Goal: Task Accomplishment & Management: Manage account settings

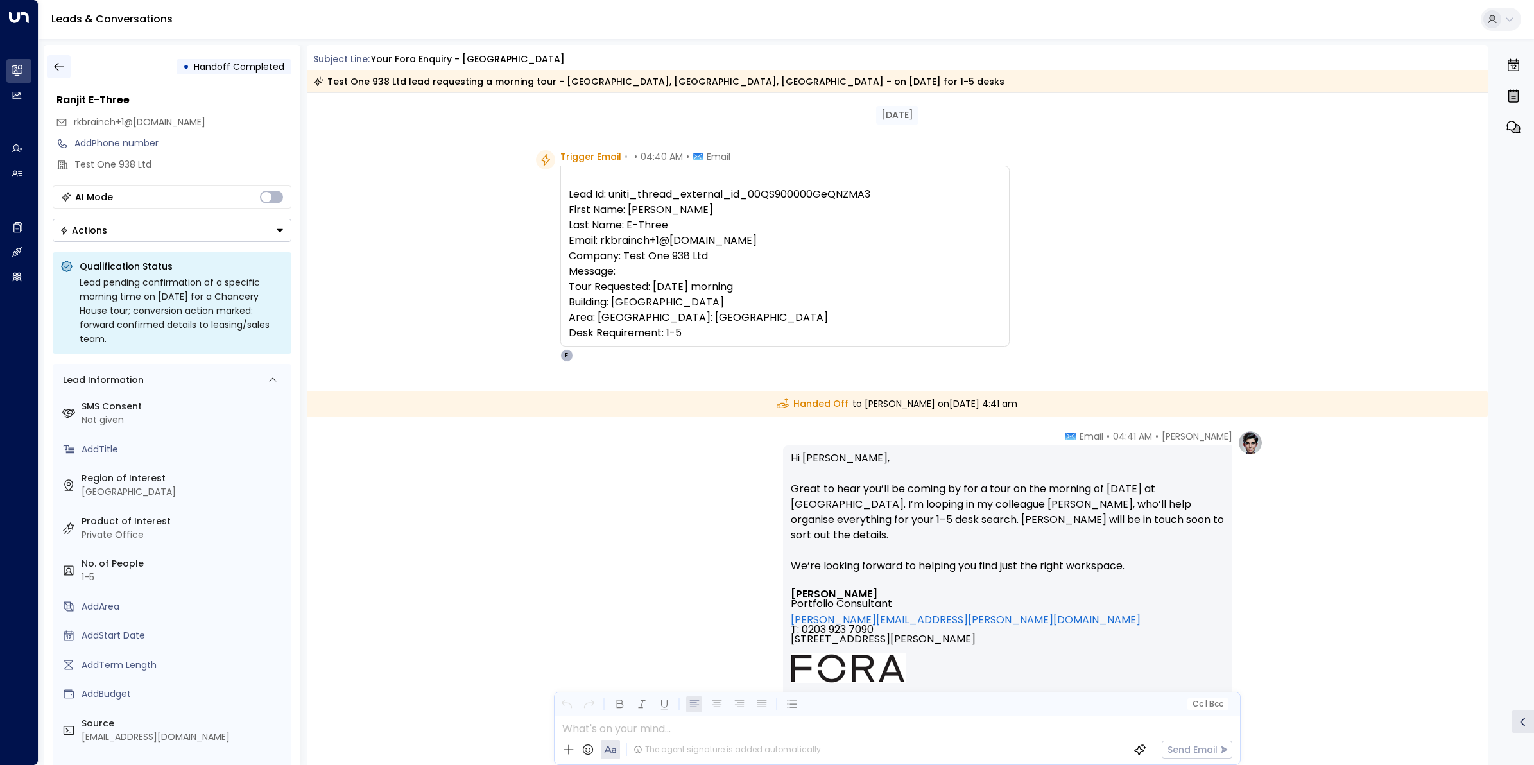
click at [62, 71] on icon "button" at bounding box center [59, 66] width 13 height 13
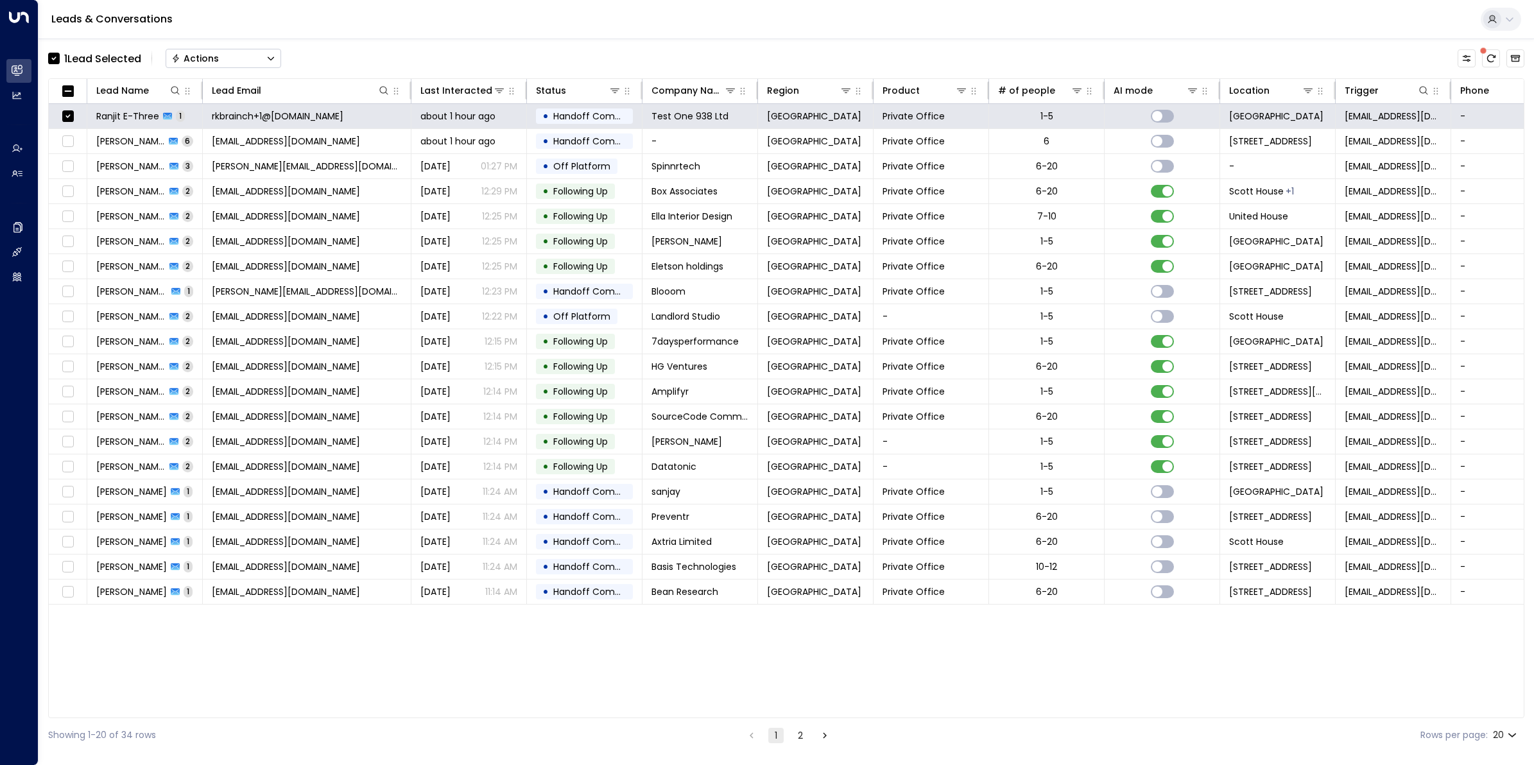
click at [216, 53] on div "Actions" at bounding box center [194, 59] width 47 height 12
click at [212, 148] on span "Archive Lead" at bounding box center [203, 143] width 60 height 13
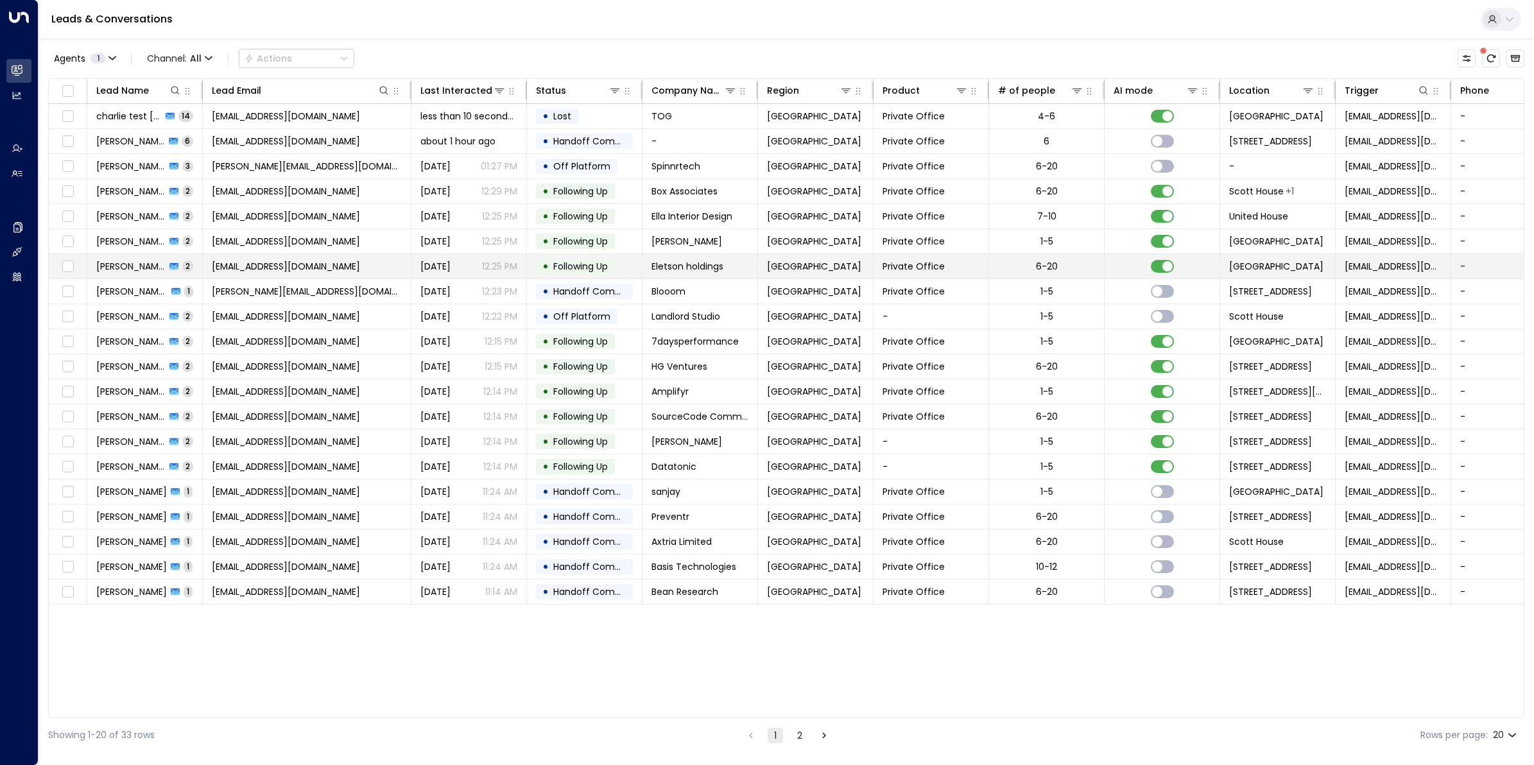
click at [295, 269] on span "[EMAIL_ADDRESS][DOMAIN_NAME]" at bounding box center [286, 266] width 148 height 13
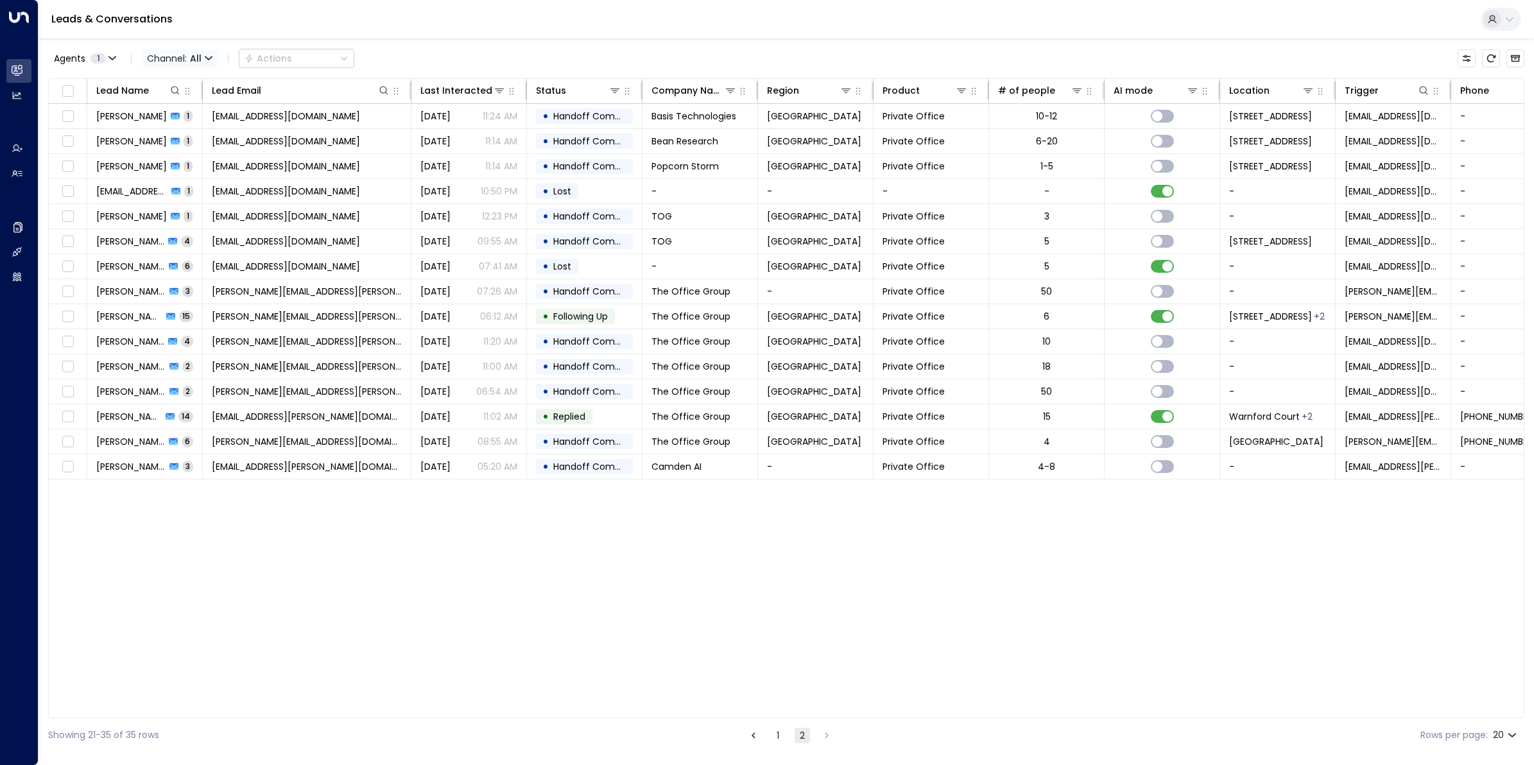
click at [203, 56] on span "Channel: All" at bounding box center [180, 58] width 76 height 18
click at [188, 129] on p "Email" at bounding box center [188, 132] width 62 height 13
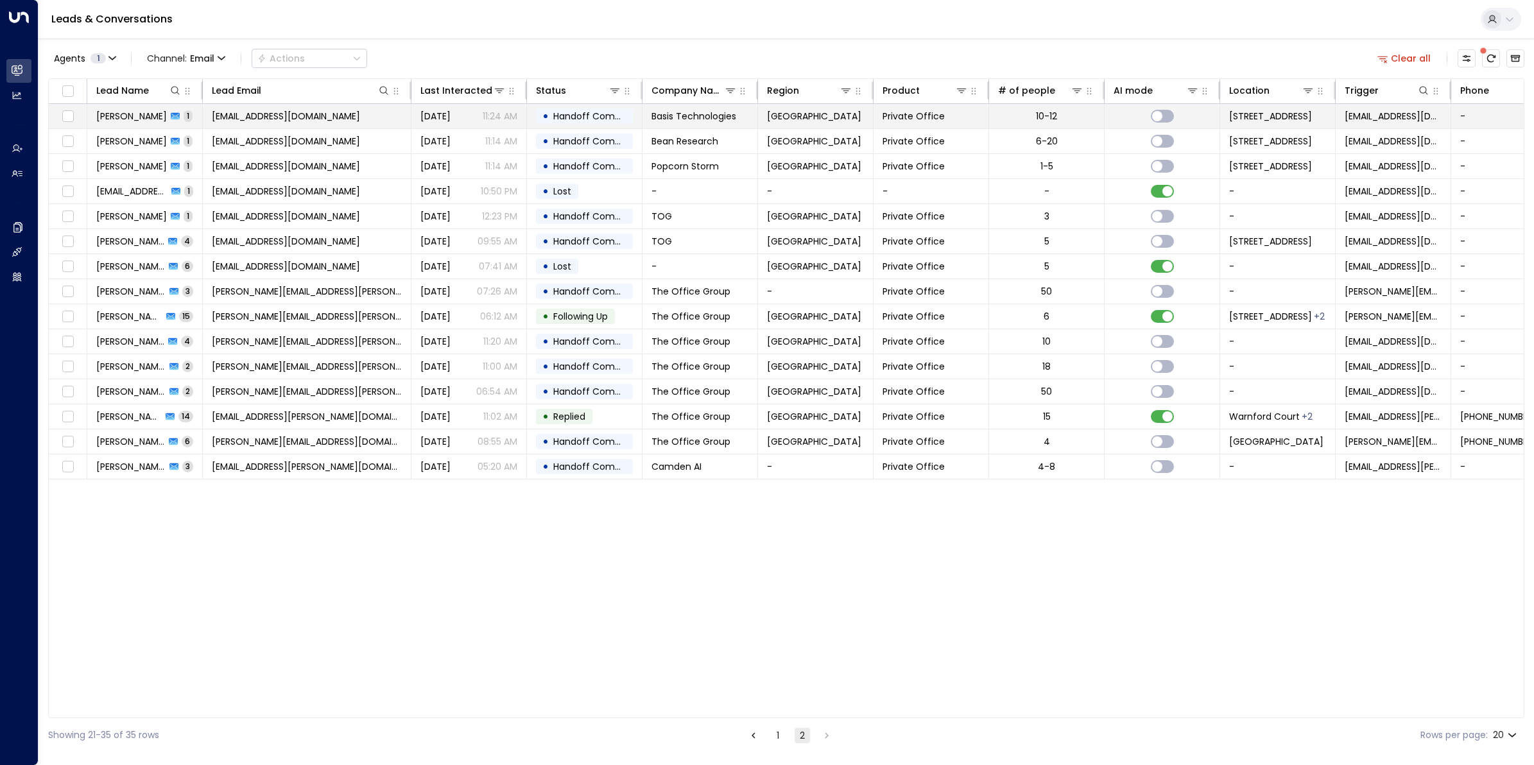
click at [129, 119] on span "[PERSON_NAME]" at bounding box center [131, 116] width 71 height 13
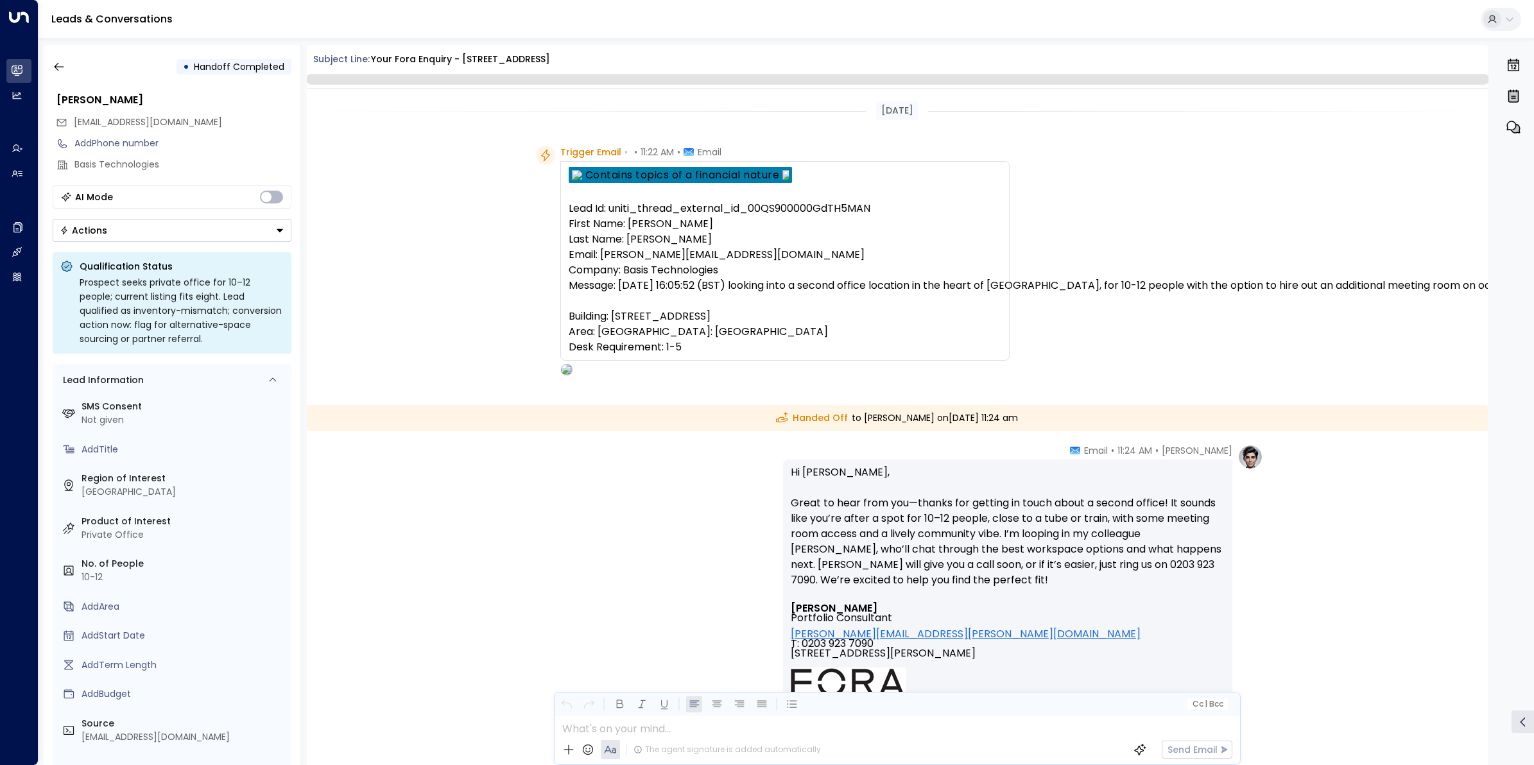
scroll to position [228, 0]
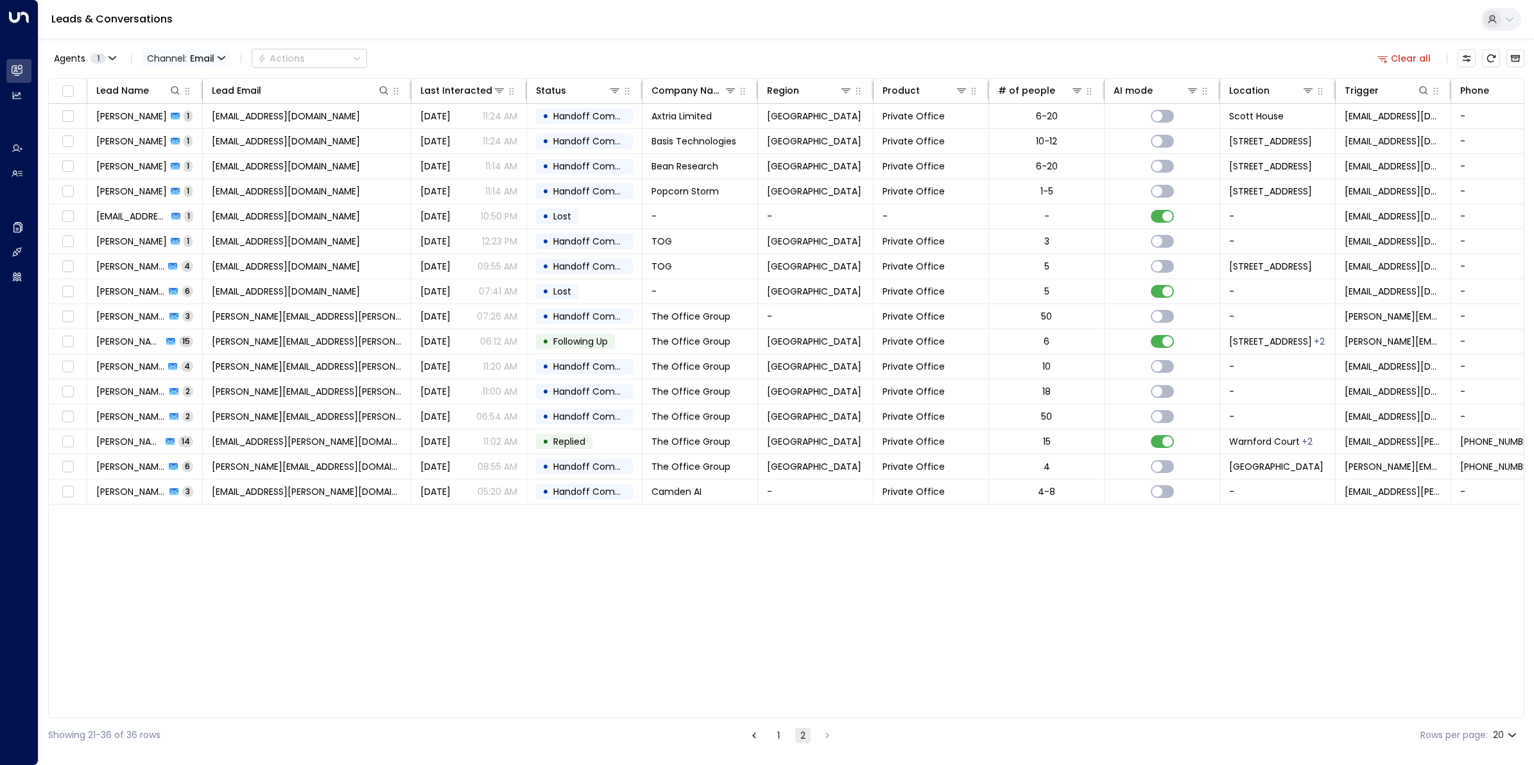
click at [217, 59] on span "Channel: Email" at bounding box center [186, 58] width 89 height 18
click at [193, 89] on p "All" at bounding box center [188, 84] width 62 height 13
click at [199, 55] on span "All" at bounding box center [196, 58] width 12 height 10
click at [181, 175] on span "Voice" at bounding box center [170, 179] width 26 height 13
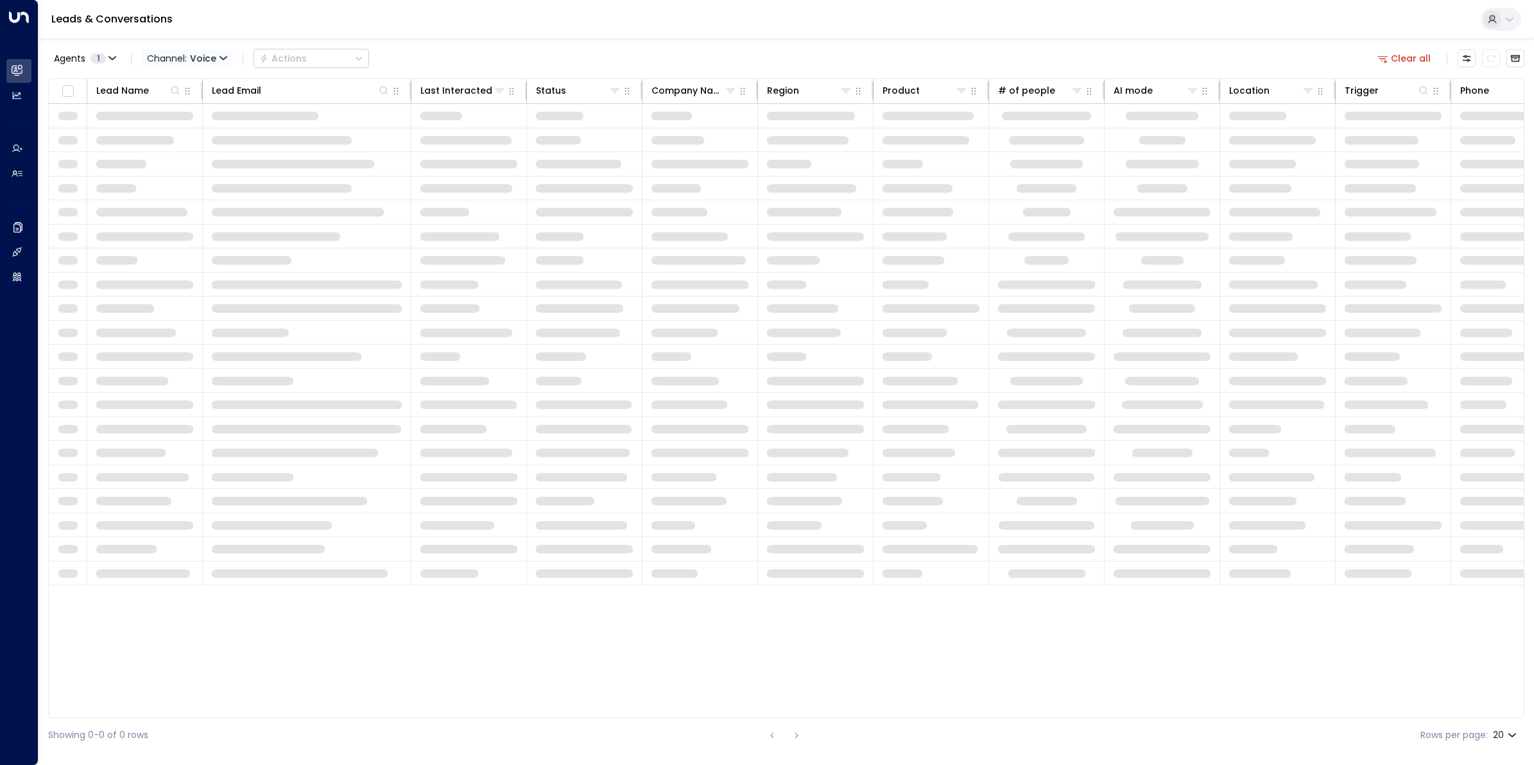
click at [216, 64] on span "Channel: Voice" at bounding box center [187, 58] width 90 height 18
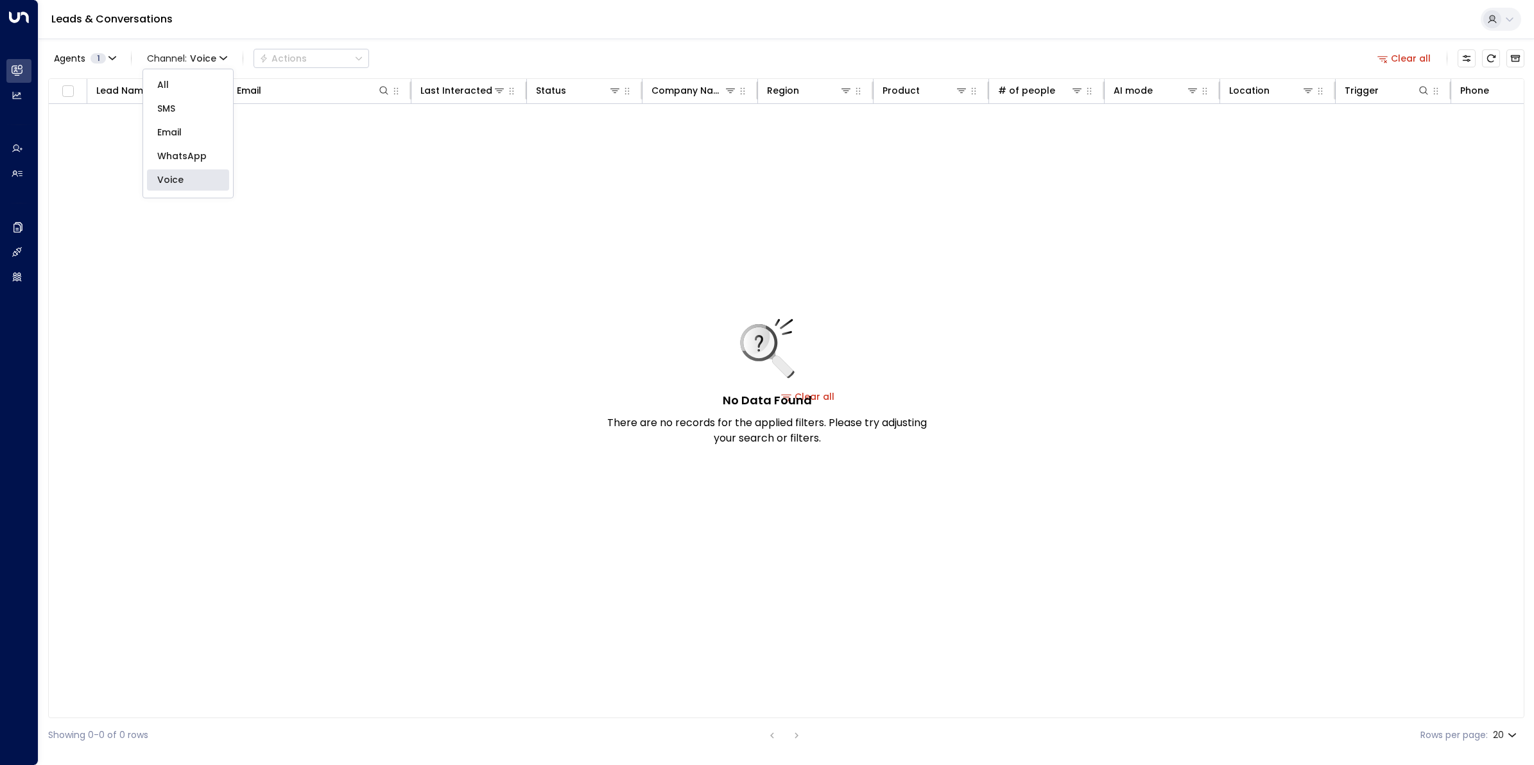
click at [184, 85] on p "All" at bounding box center [188, 84] width 62 height 13
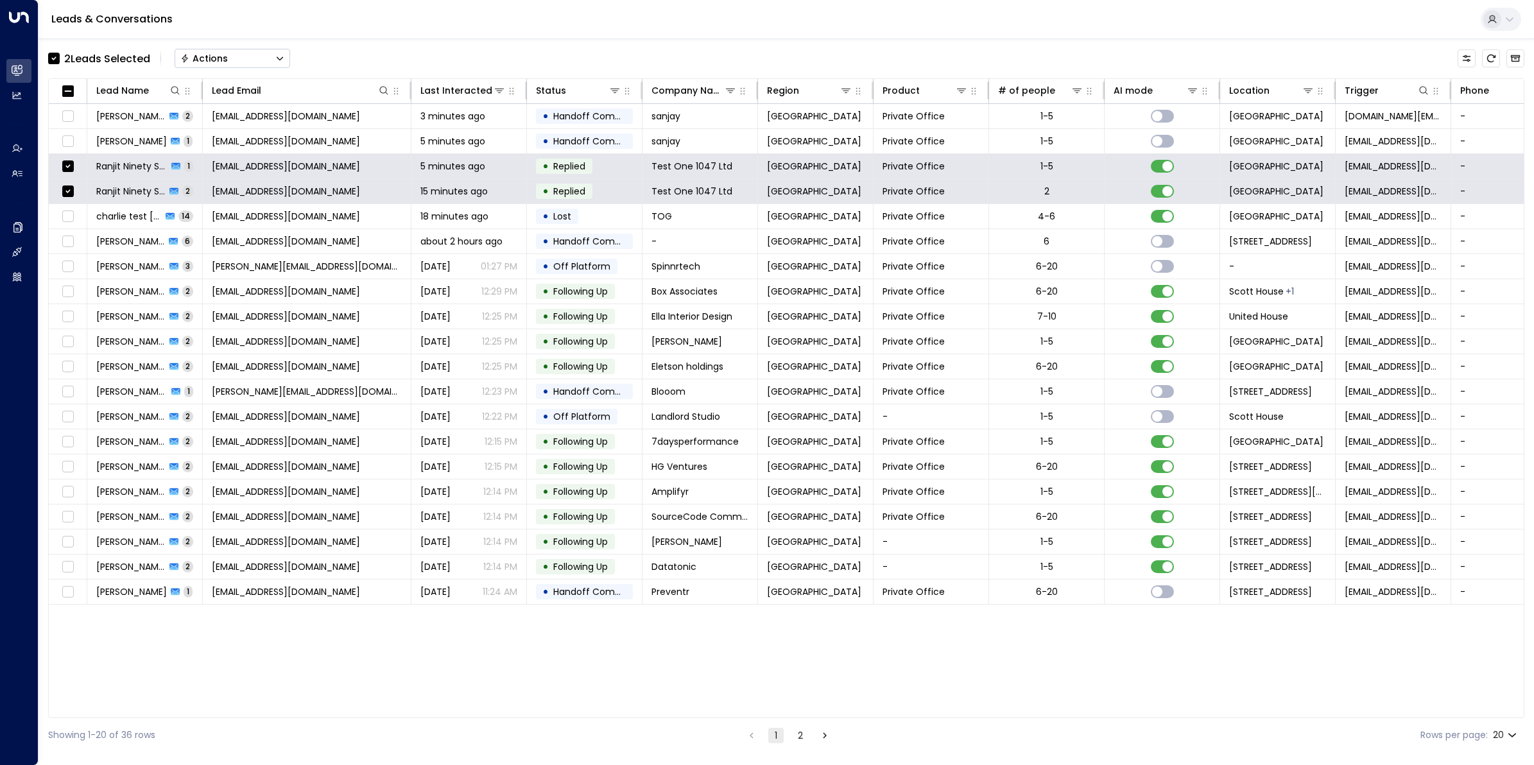
click at [232, 55] on button "Actions" at bounding box center [232, 58] width 115 height 19
click at [219, 145] on span "Archive Lead" at bounding box center [212, 143] width 60 height 13
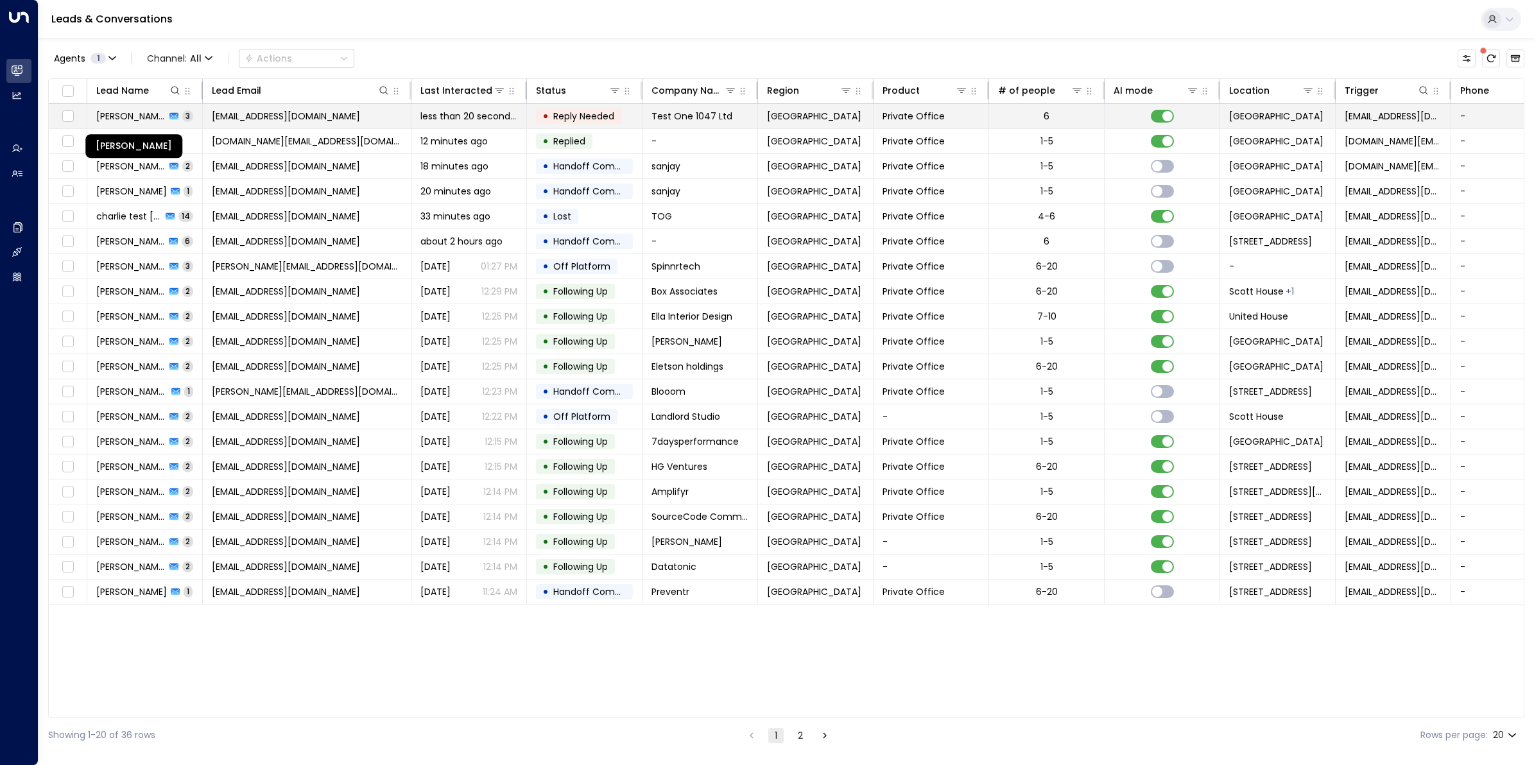
click at [143, 113] on span "Ranjit Brainch" at bounding box center [130, 116] width 69 height 13
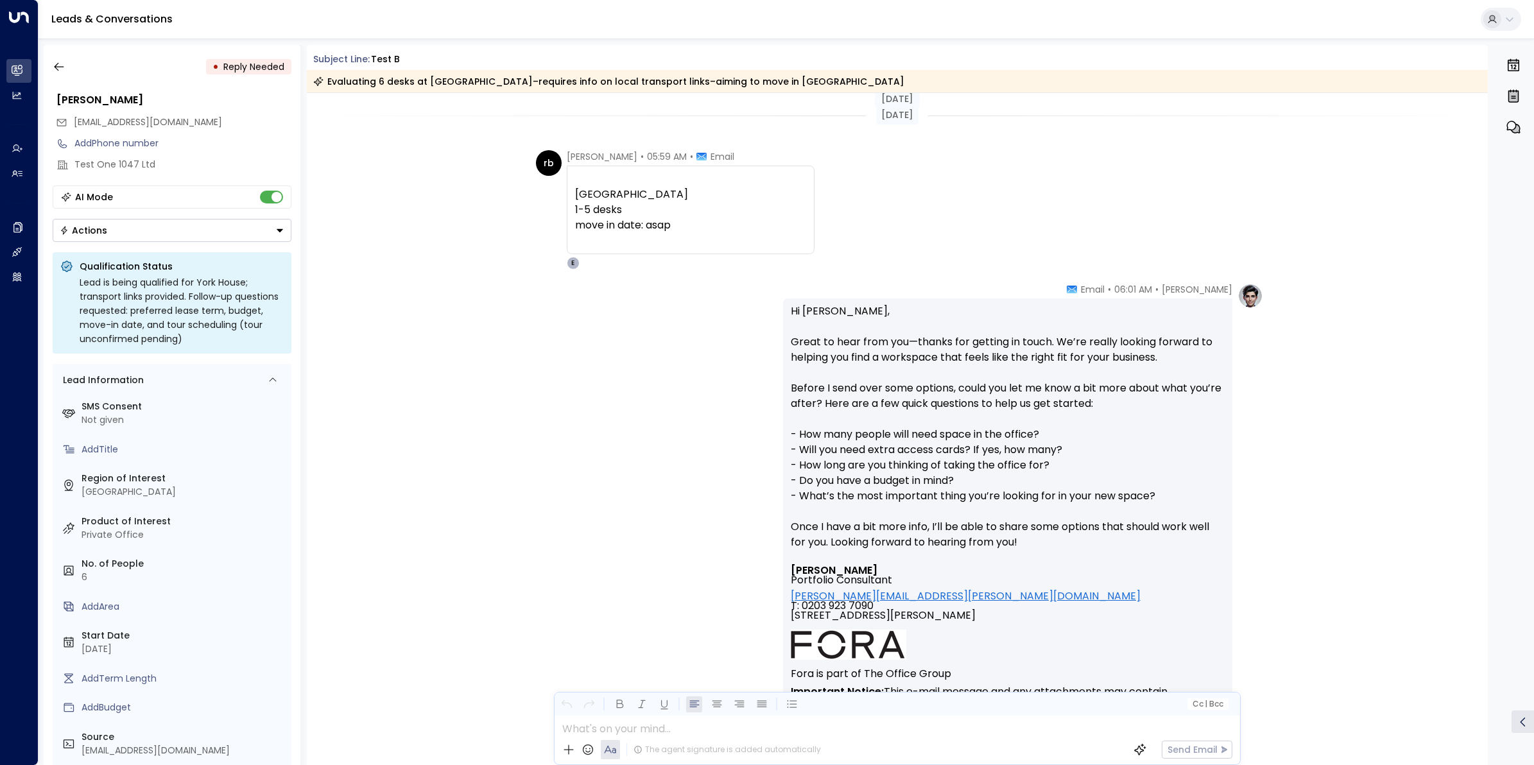
scroll to position [300, 0]
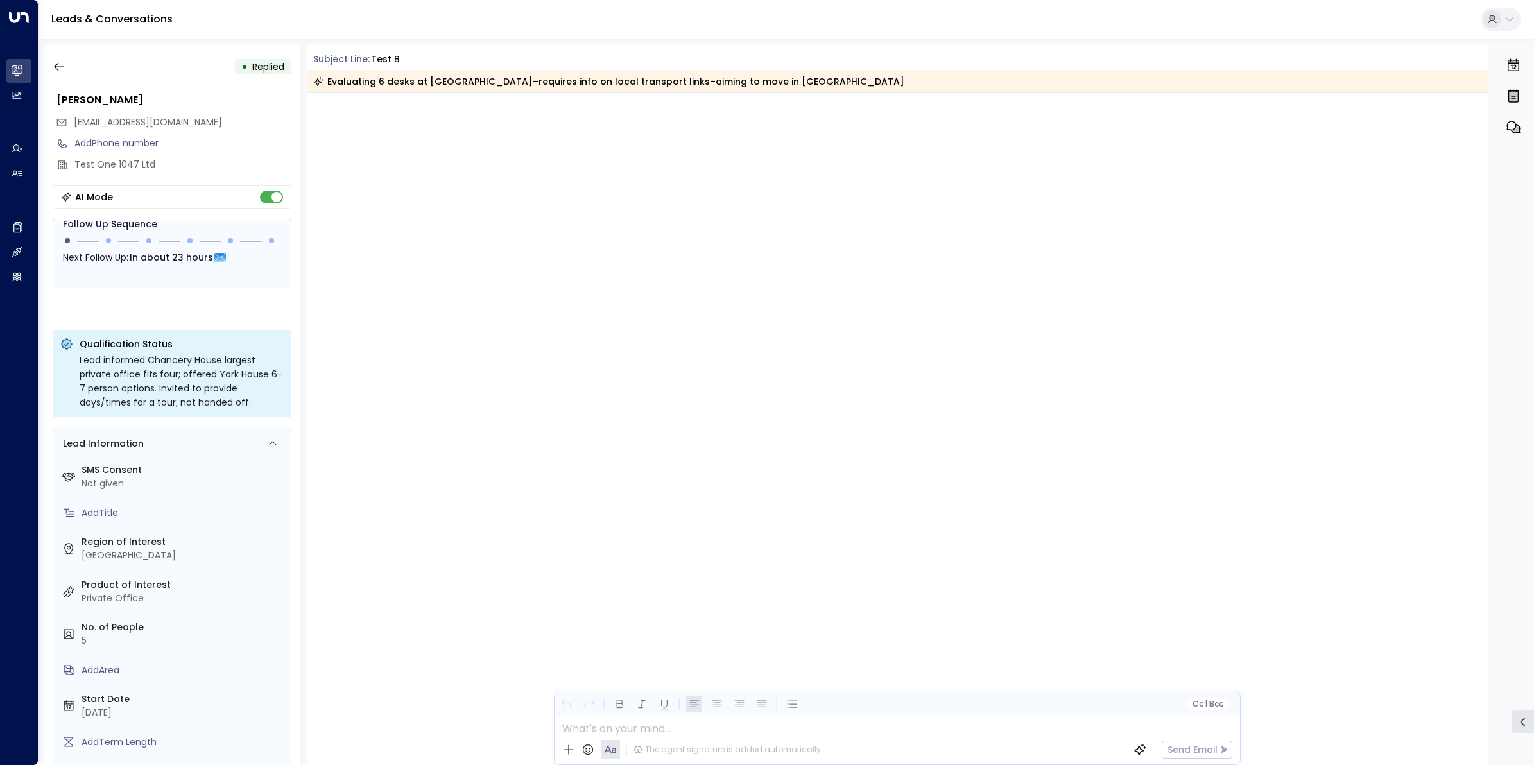
scroll to position [3234, 0]
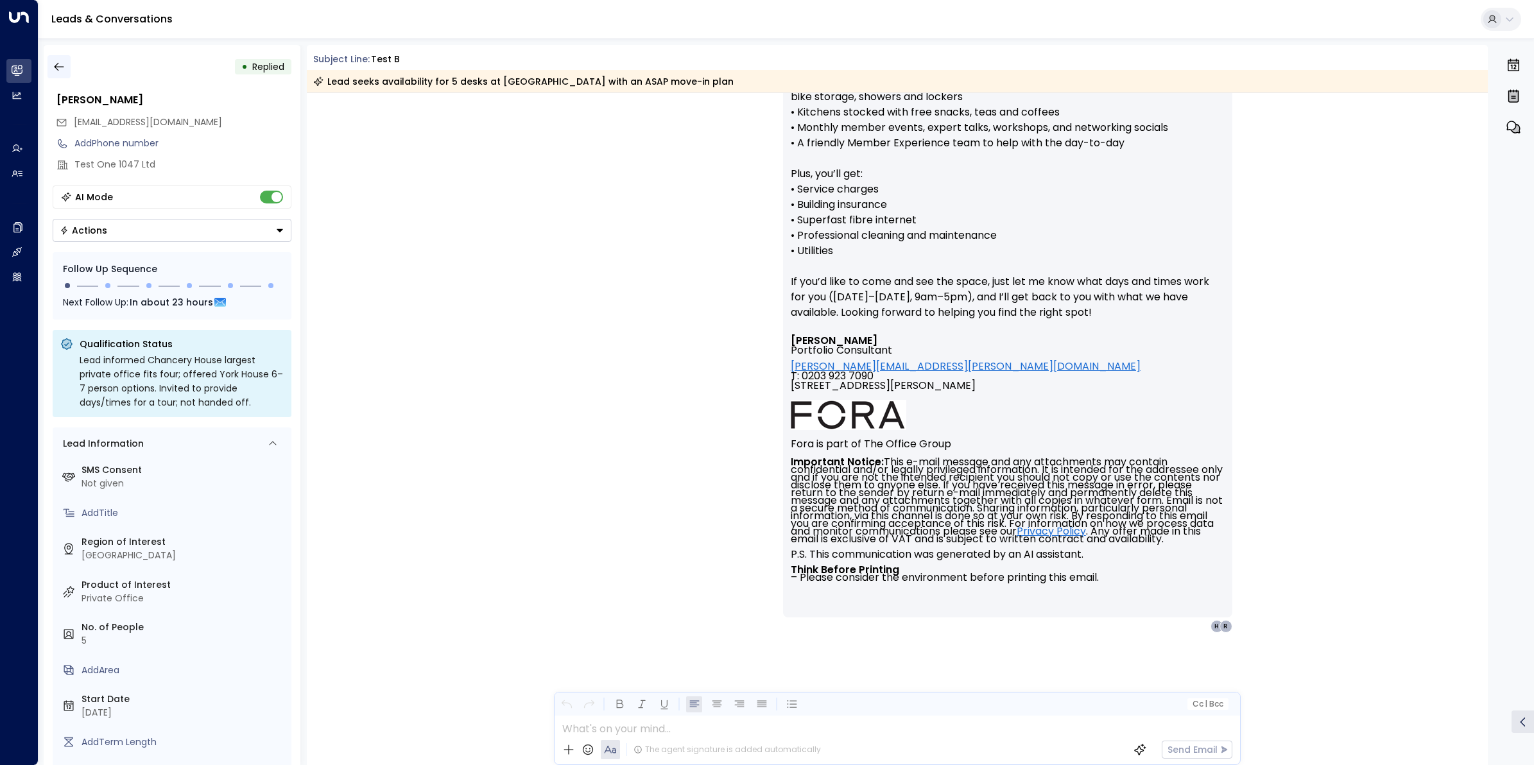
click at [62, 71] on icon "button" at bounding box center [59, 66] width 13 height 13
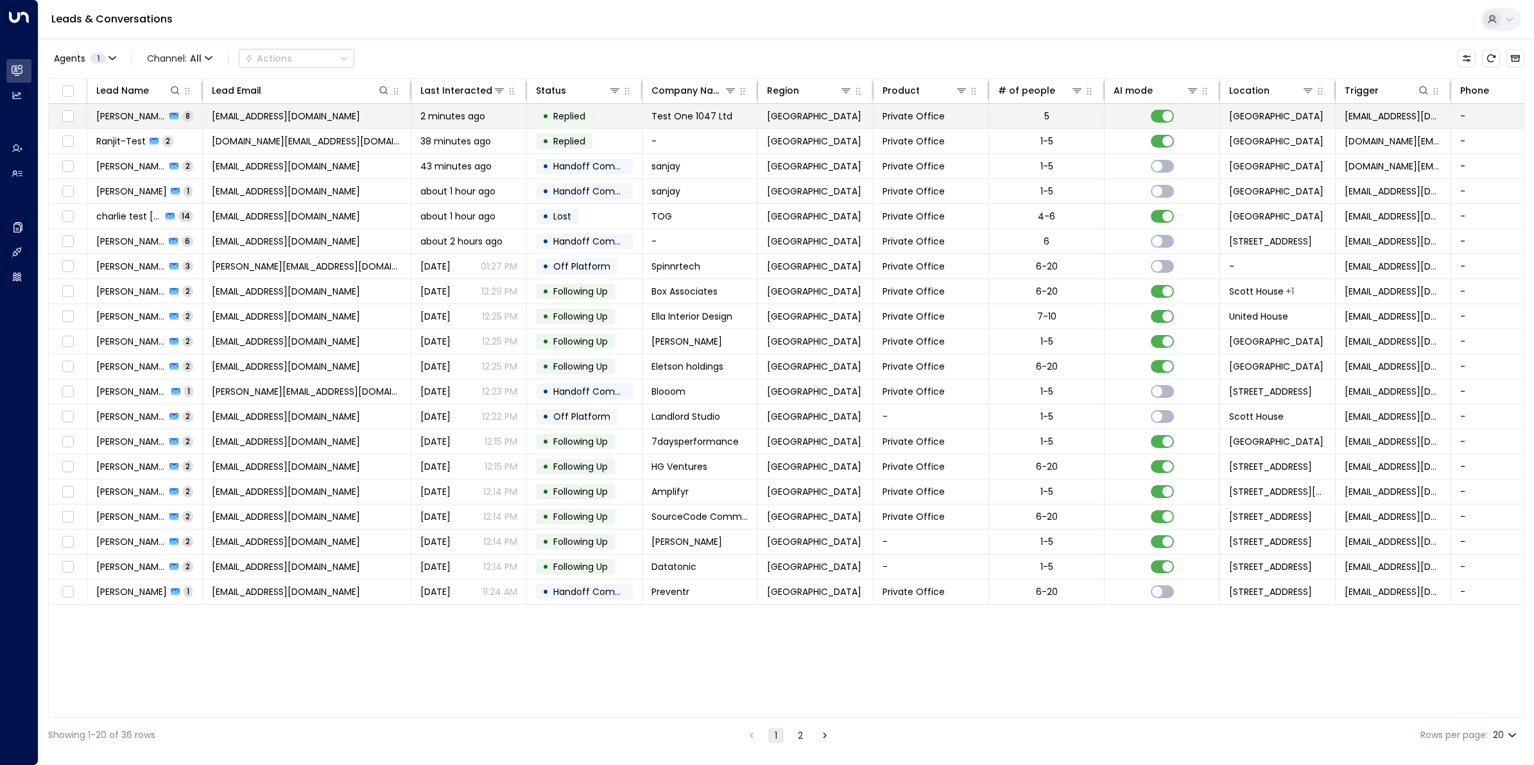
click at [277, 115] on span "rkbrainch@live.co.uk" at bounding box center [286, 116] width 148 height 13
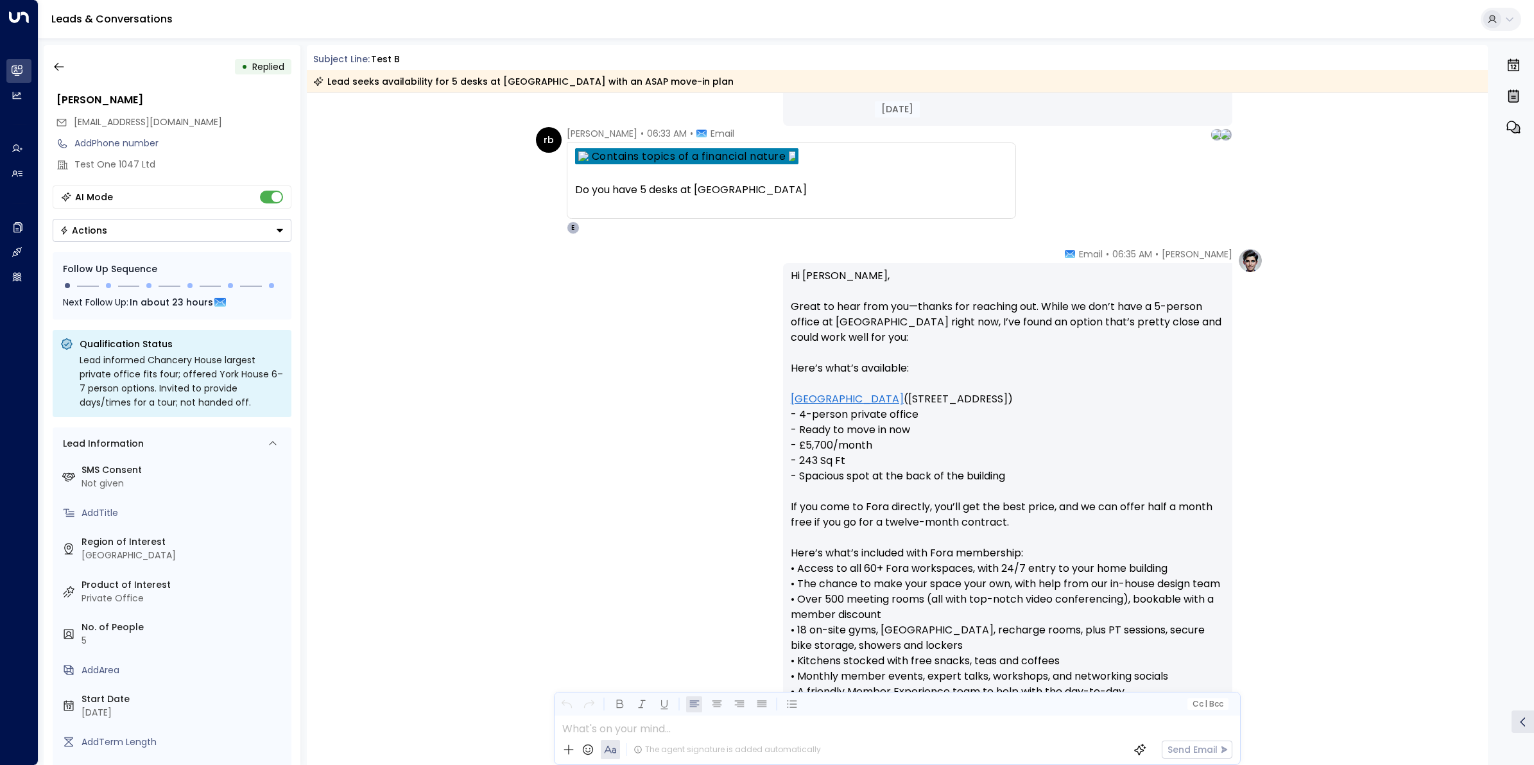
scroll to position [2284, 0]
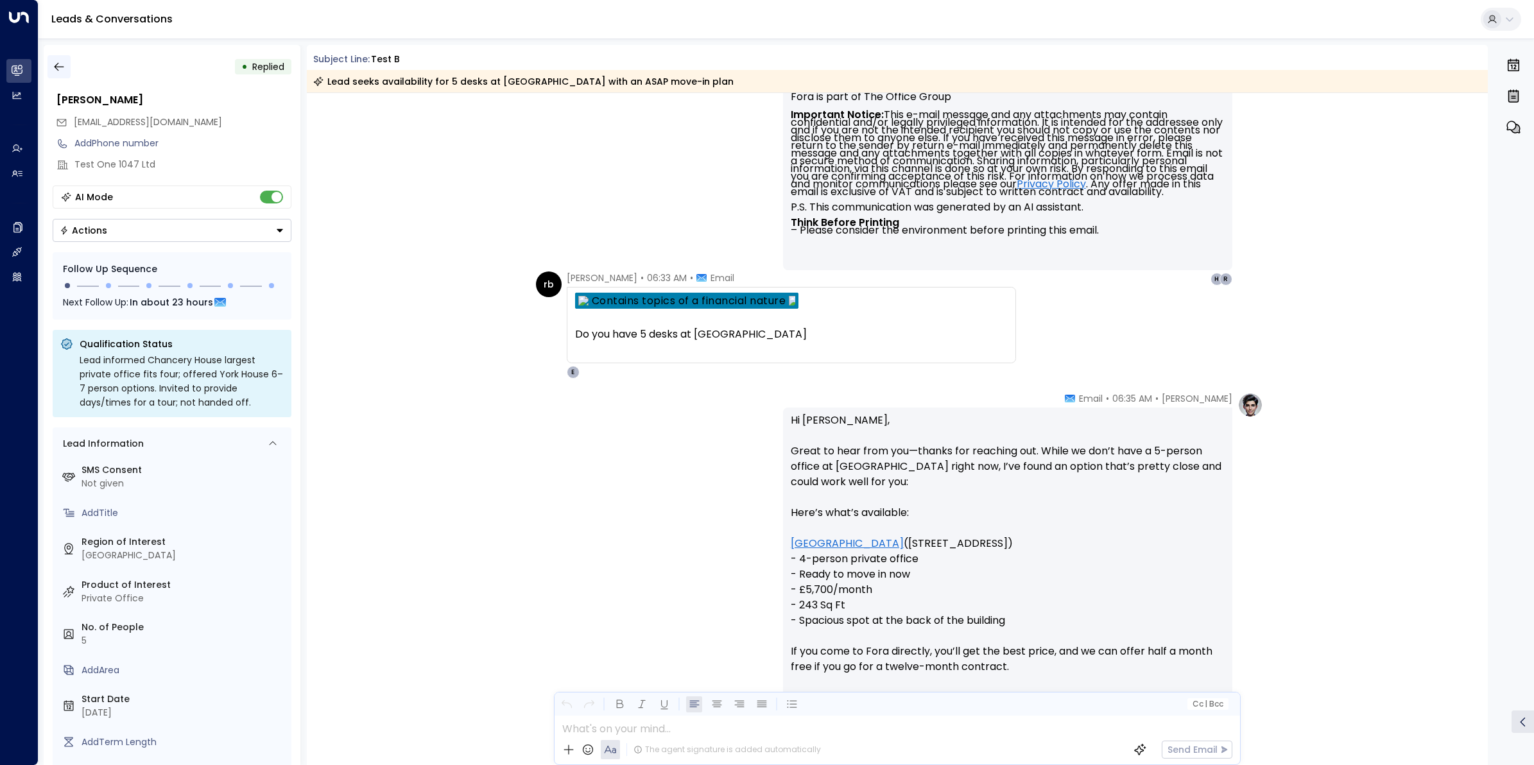
click at [58, 62] on icon "button" at bounding box center [59, 66] width 13 height 13
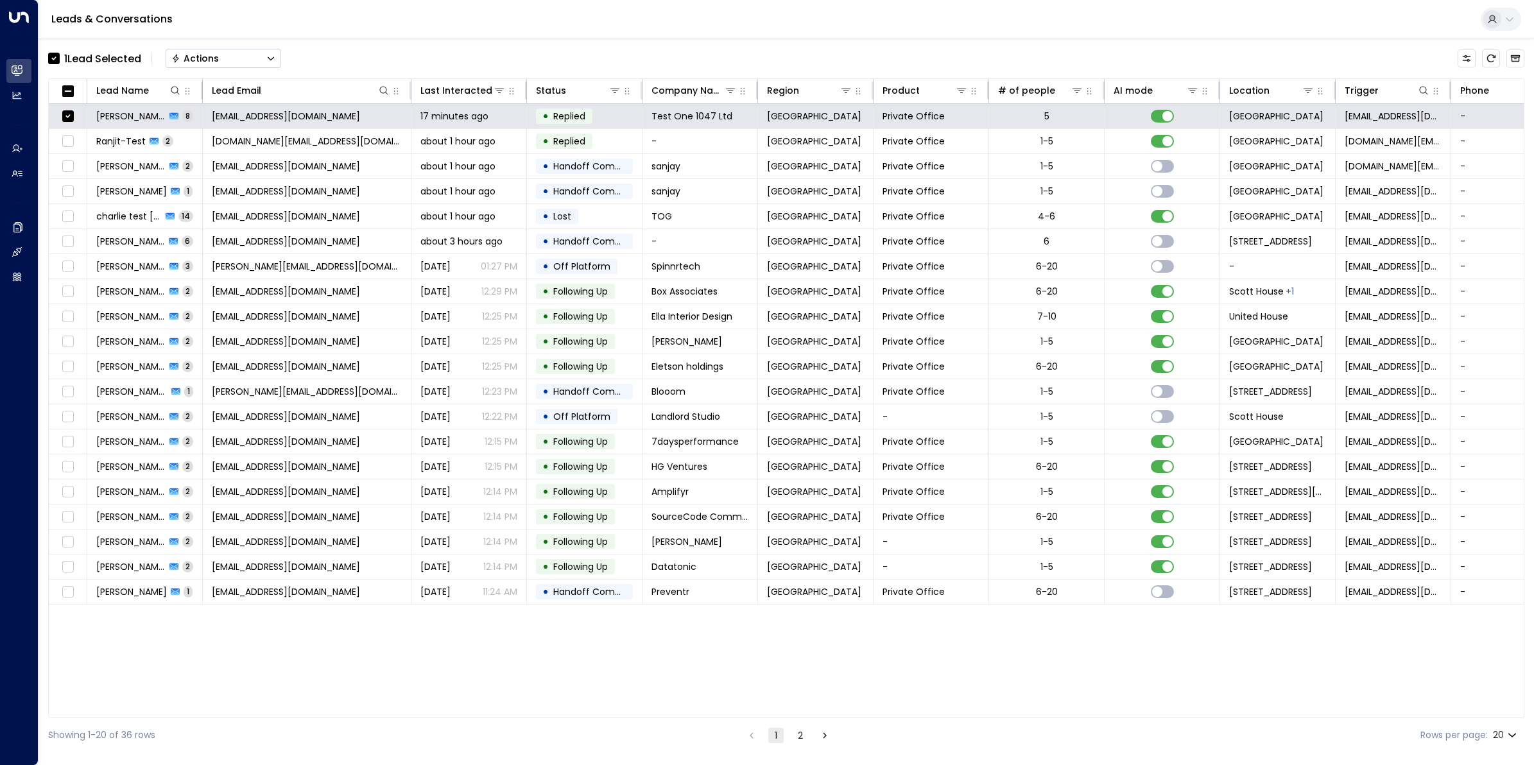
click at [254, 56] on button "Actions" at bounding box center [223, 58] width 115 height 19
click at [228, 141] on span "Archive Lead" at bounding box center [203, 143] width 60 height 13
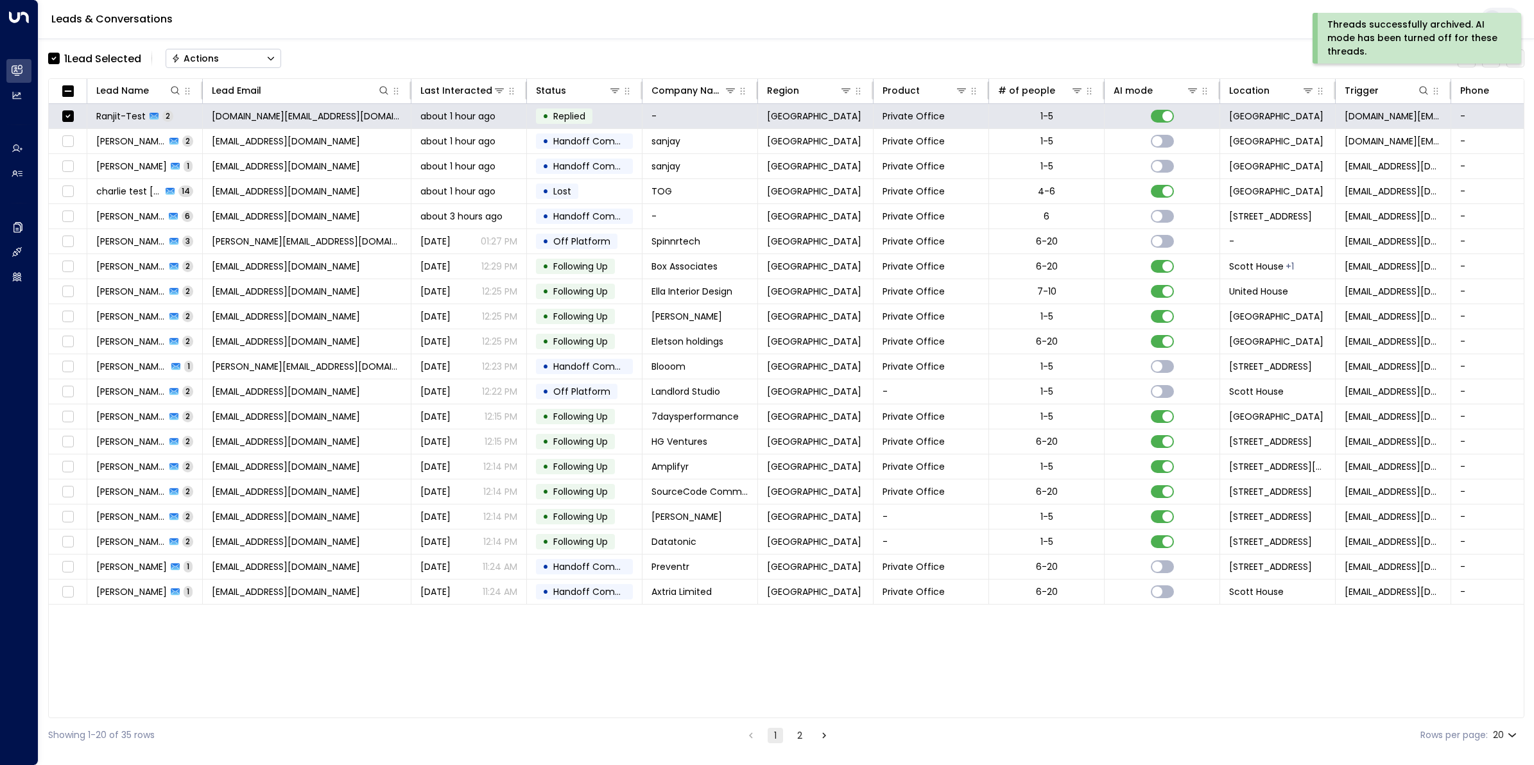
click at [242, 51] on button "Actions" at bounding box center [223, 58] width 115 height 19
click at [210, 144] on span "Archive Lead" at bounding box center [203, 143] width 60 height 13
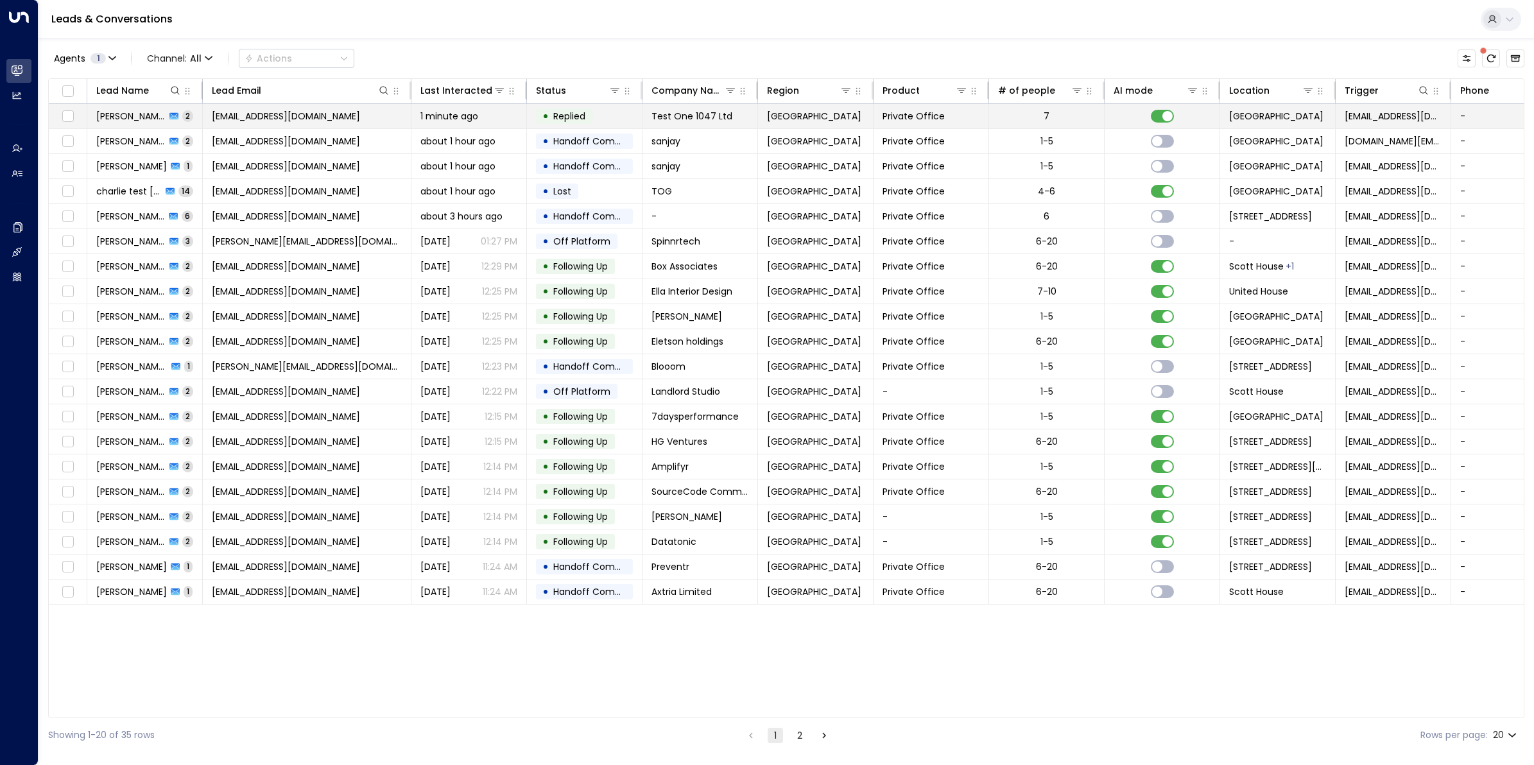
click at [132, 110] on span "Ranjit Brainch" at bounding box center [130, 116] width 69 height 13
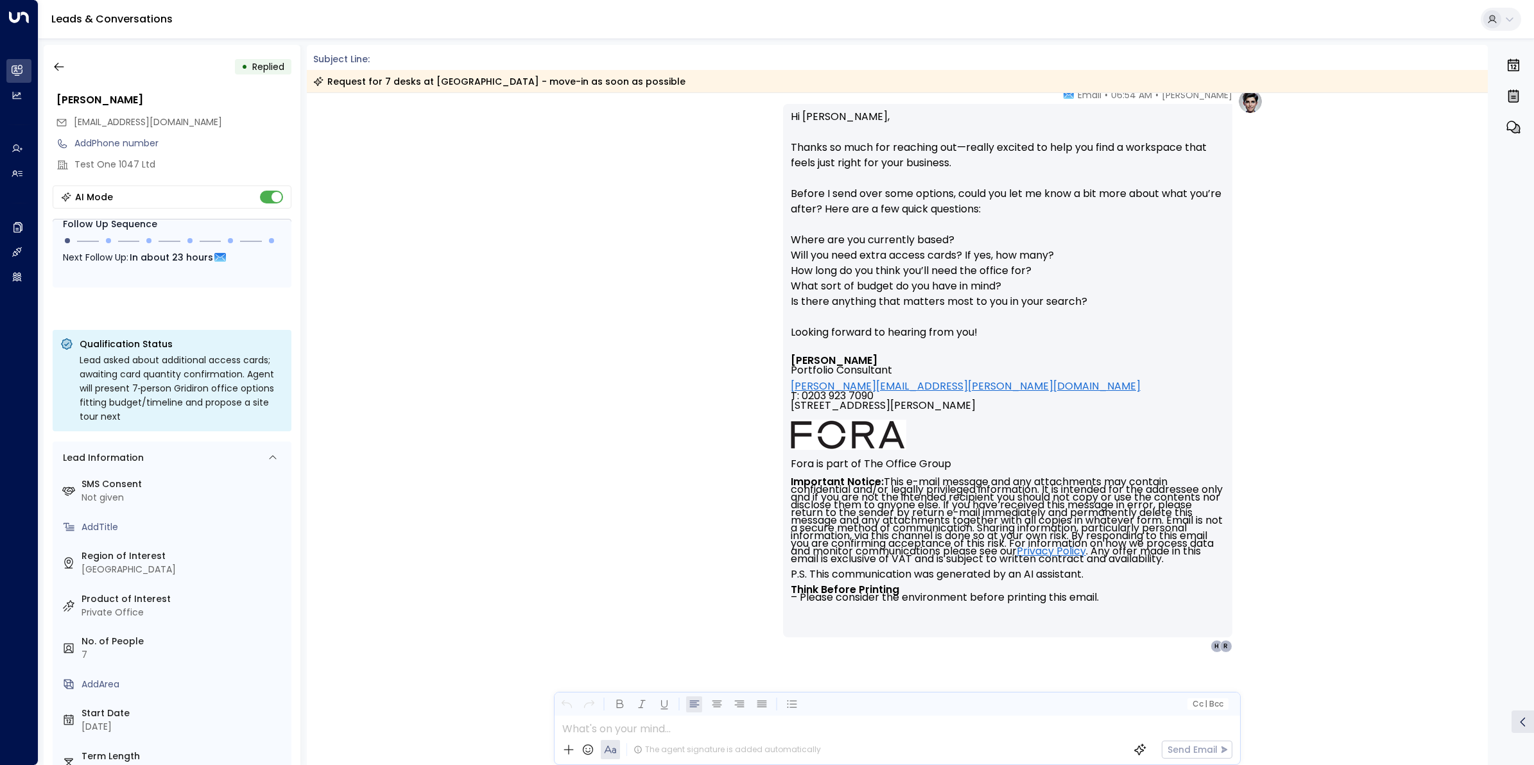
scroll to position [1004, 0]
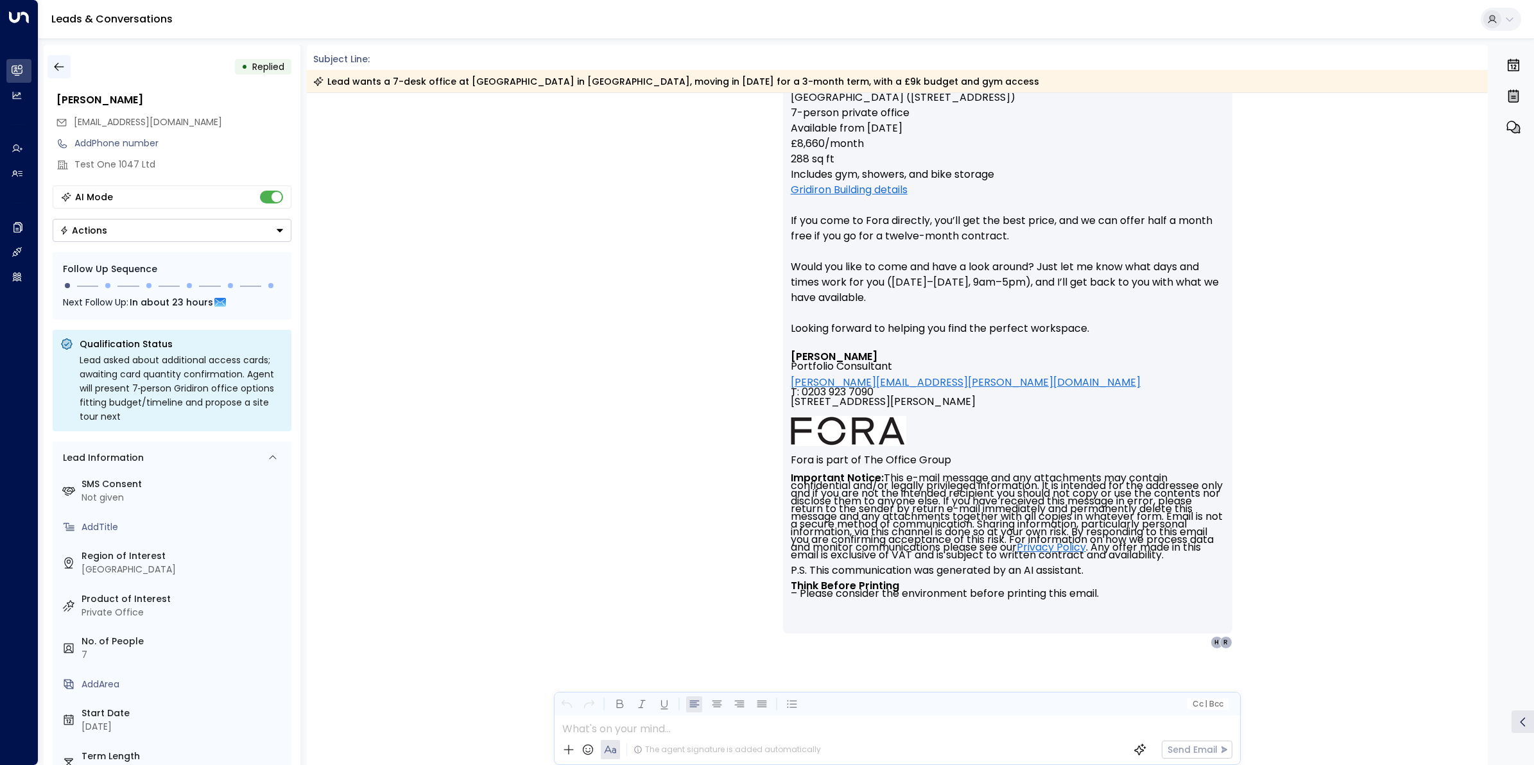
click at [59, 64] on icon "button" at bounding box center [59, 66] width 13 height 13
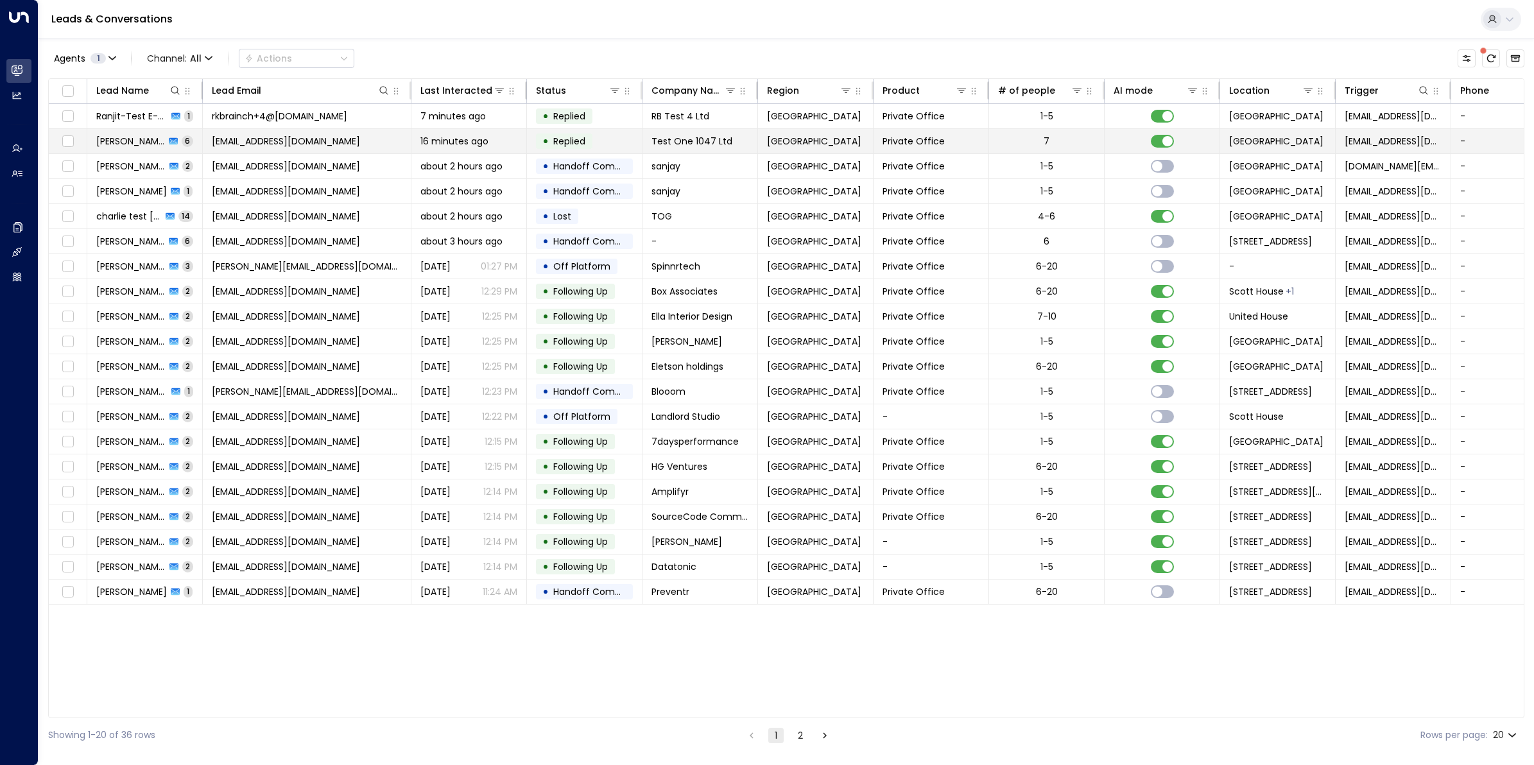
click at [143, 139] on span "Ranjit Brainch" at bounding box center [130, 141] width 69 height 13
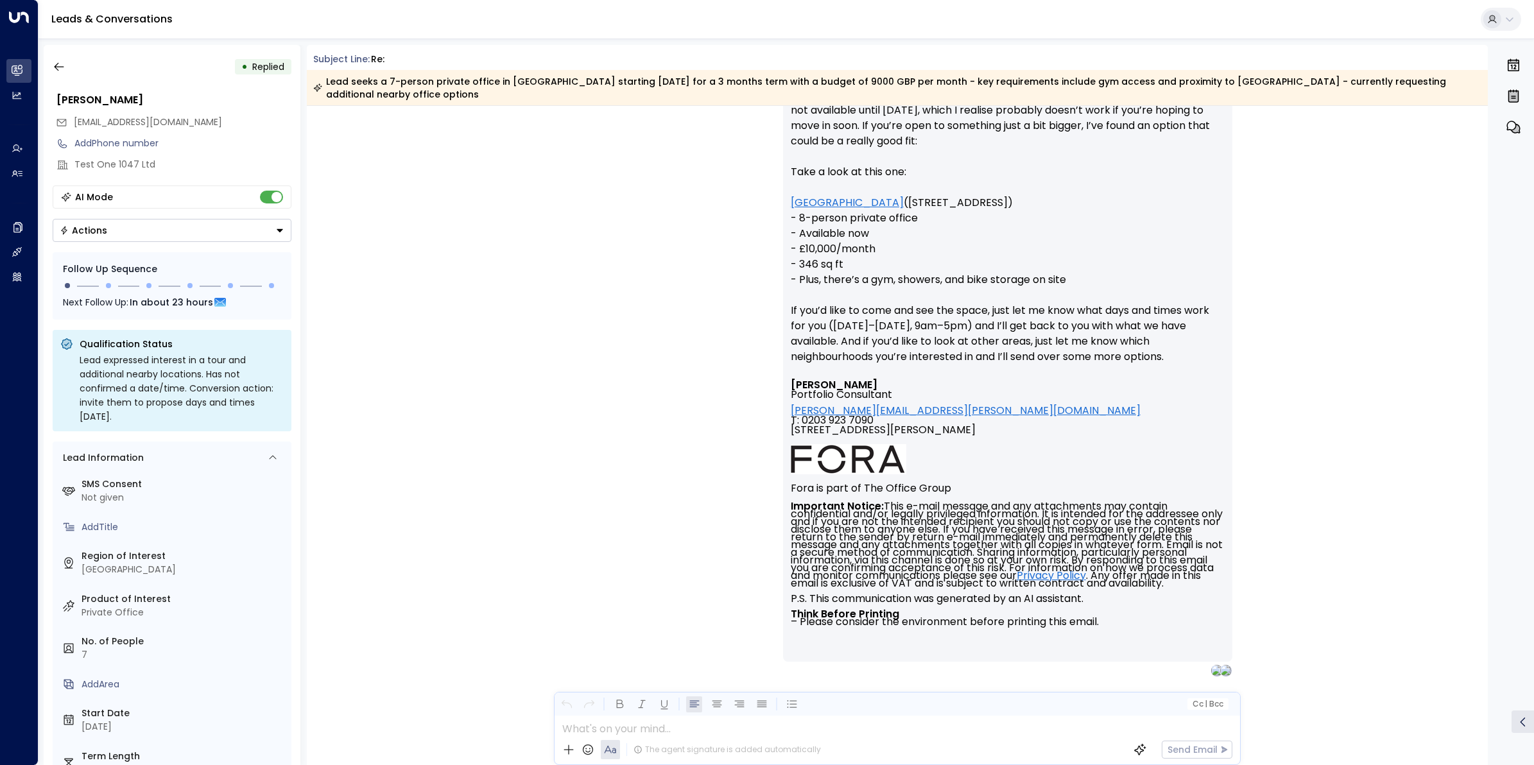
scroll to position [1752, 0]
click at [60, 71] on icon "button" at bounding box center [59, 66] width 13 height 13
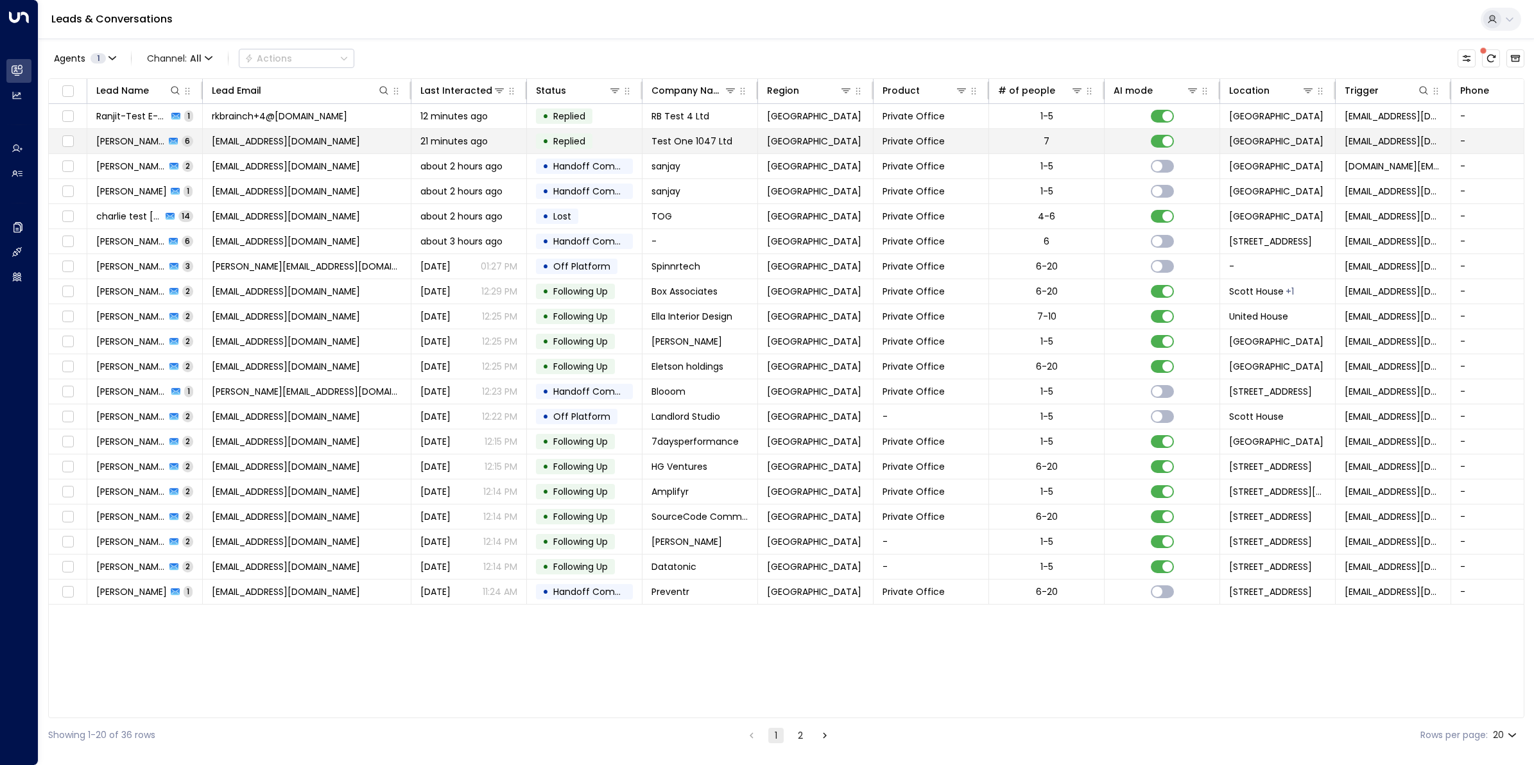
click at [149, 139] on span "Ranjit Brainch" at bounding box center [130, 141] width 69 height 13
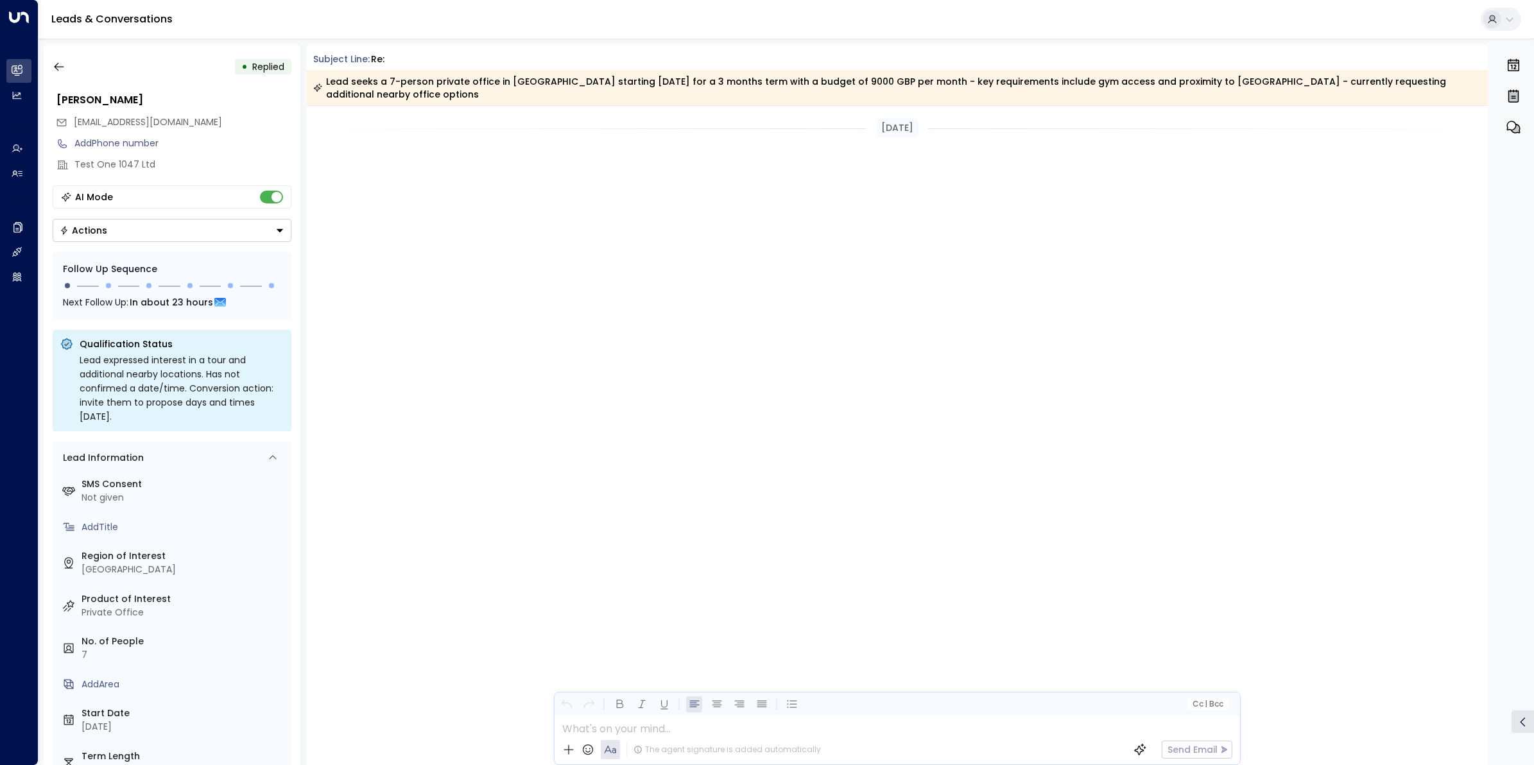
scroll to position [1544, 0]
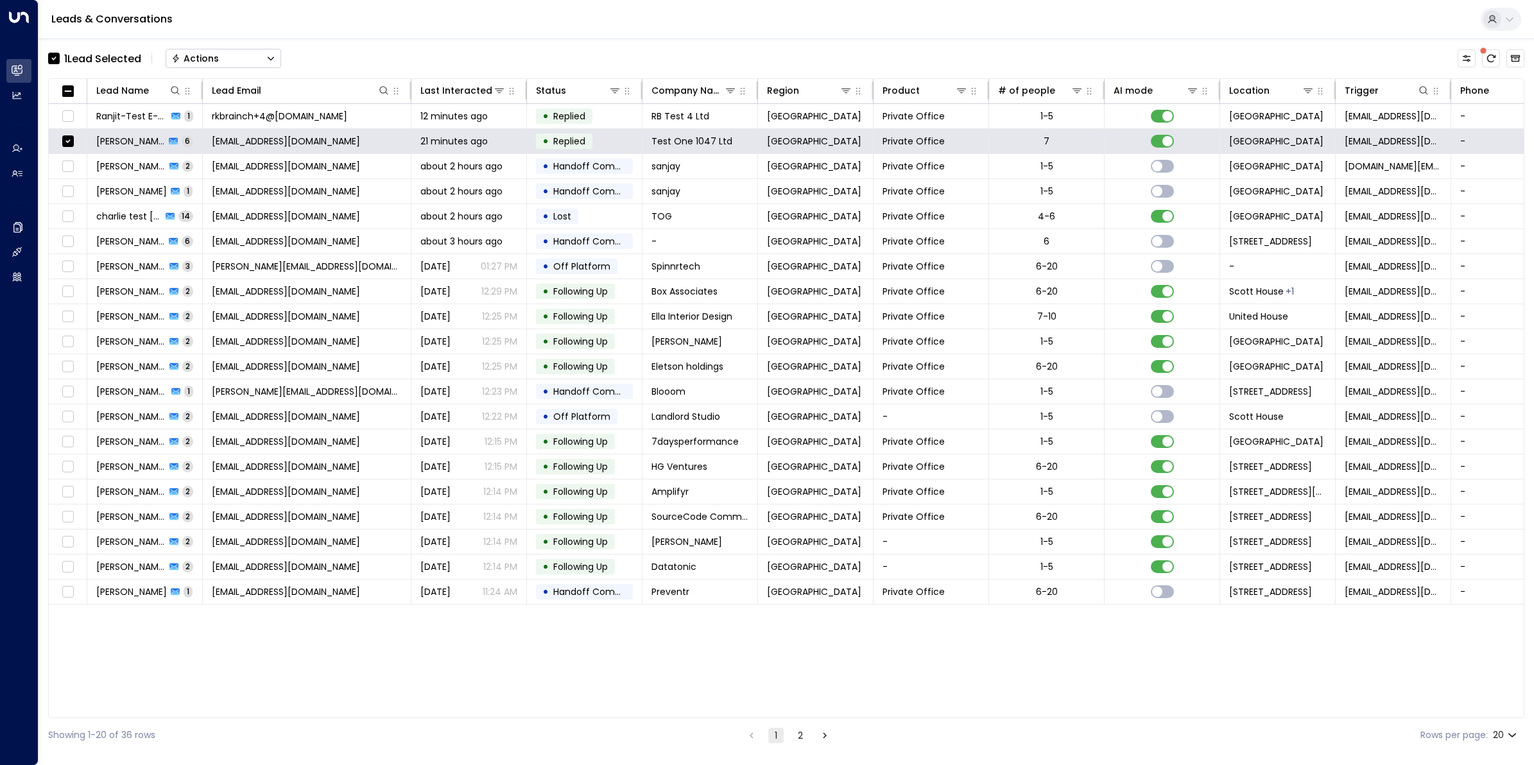
click at [229, 56] on button "Actions" at bounding box center [223, 58] width 115 height 19
click at [214, 144] on span "Archive Lead" at bounding box center [203, 143] width 60 height 13
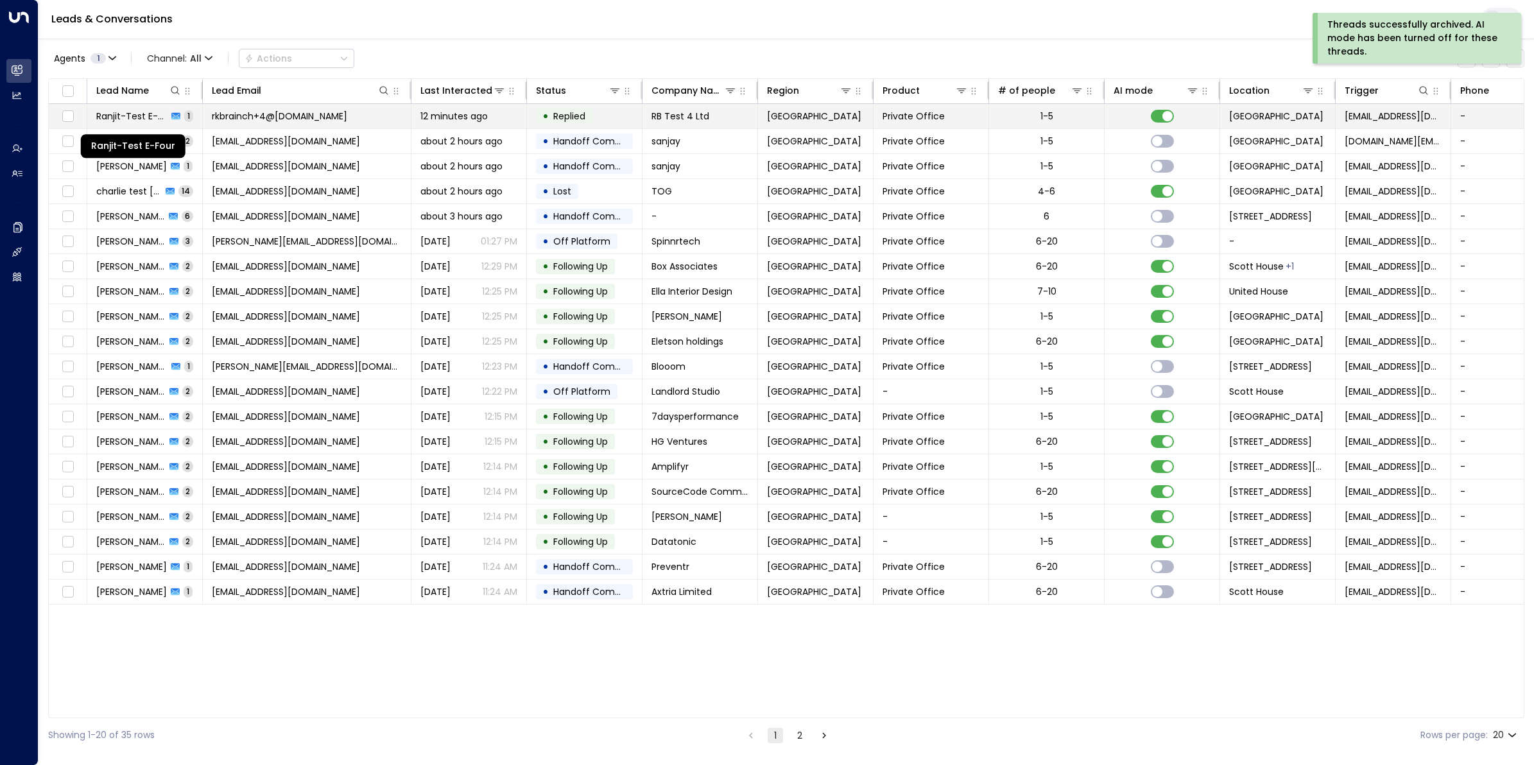
click at [137, 119] on span "Ranjit-Test E-Four" at bounding box center [131, 116] width 71 height 13
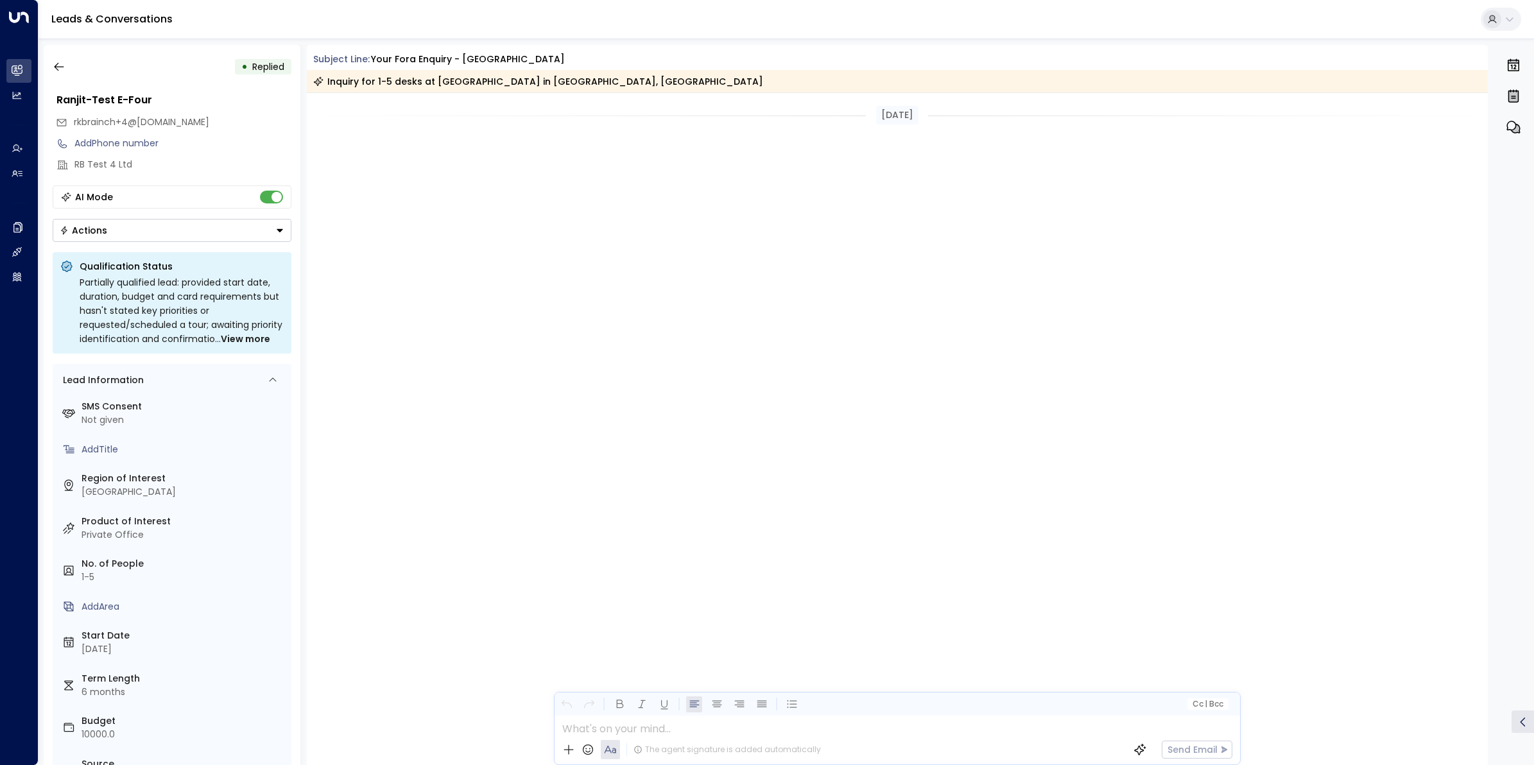
scroll to position [1389, 0]
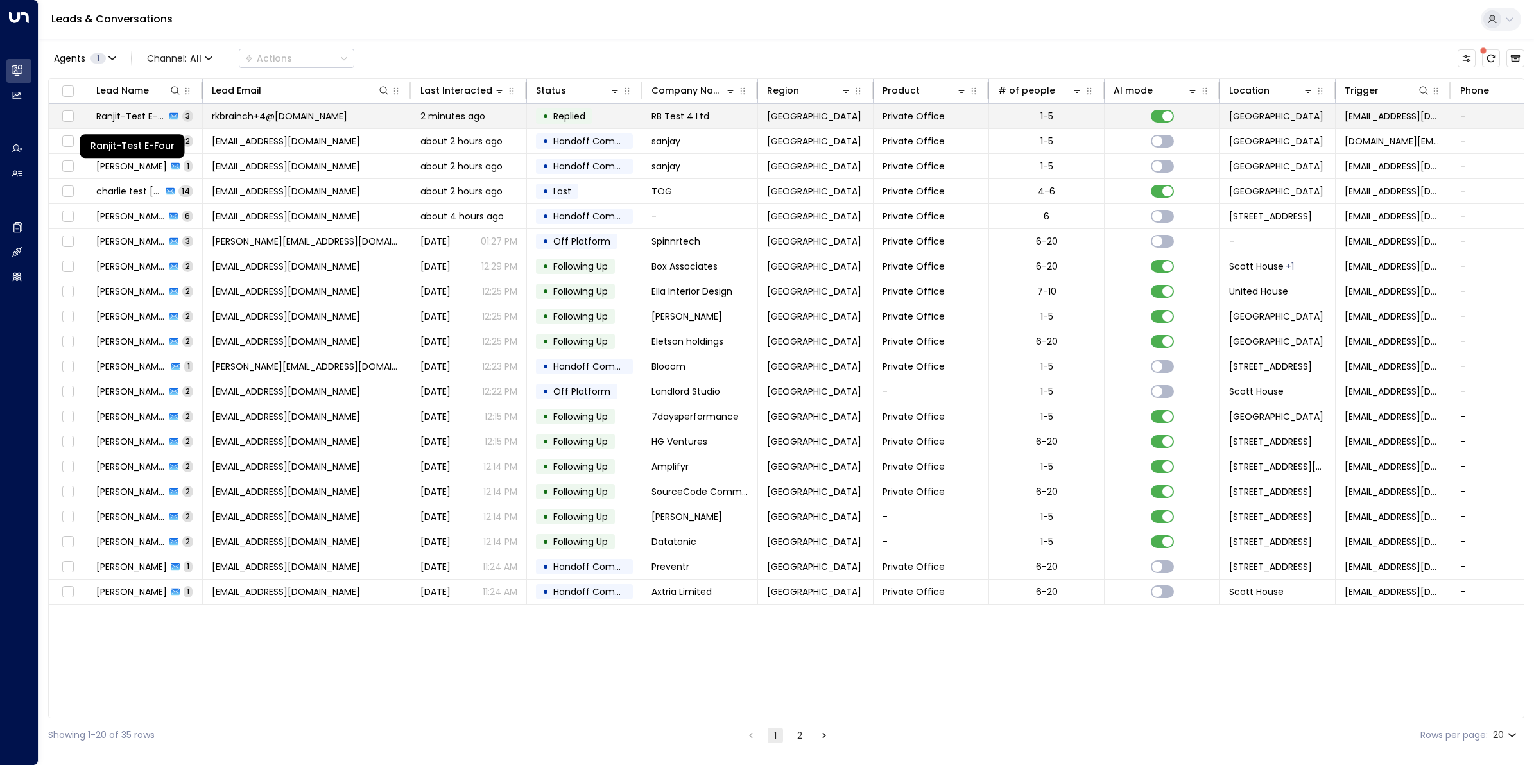
click at [130, 117] on span "Ranjit-Test E-Four" at bounding box center [130, 116] width 69 height 13
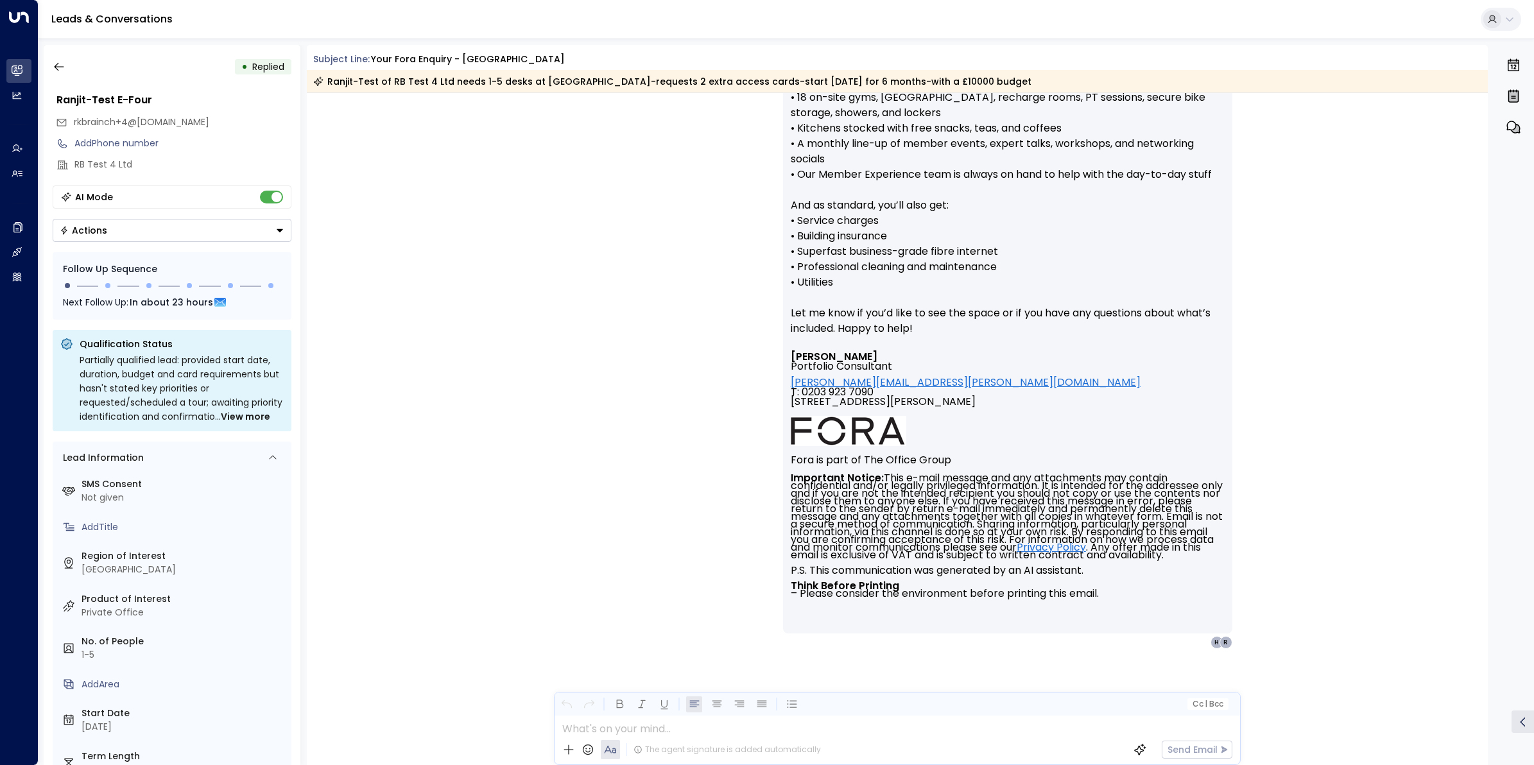
scroll to position [1389, 0]
